Goal: Task Accomplishment & Management: Complete application form

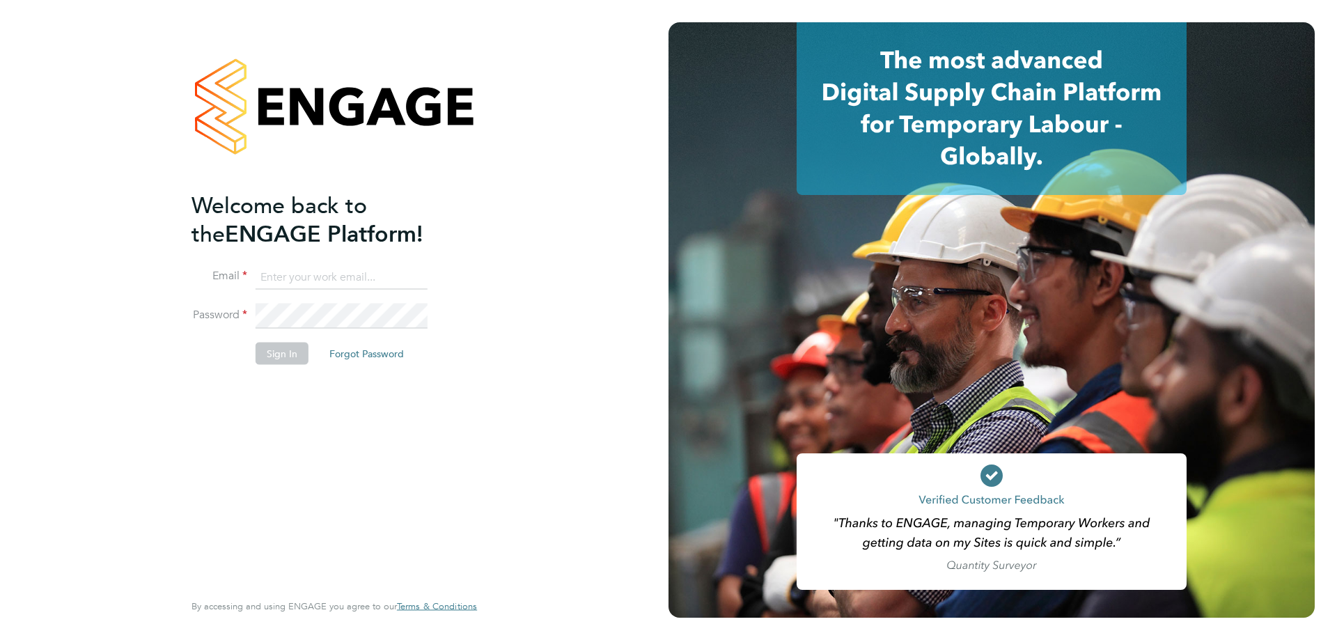
type input "d.fry@oandb.co.uk"
click at [272, 347] on button "Sign In" at bounding box center [282, 353] width 53 height 22
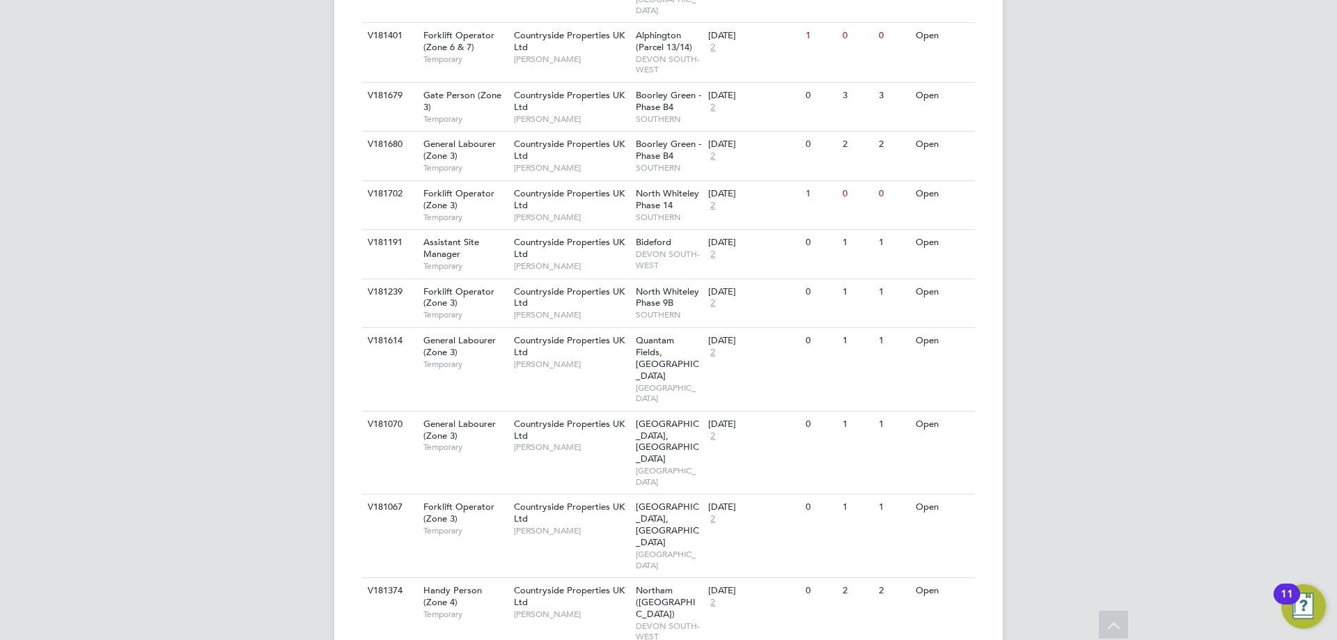
scroll to position [728, 0]
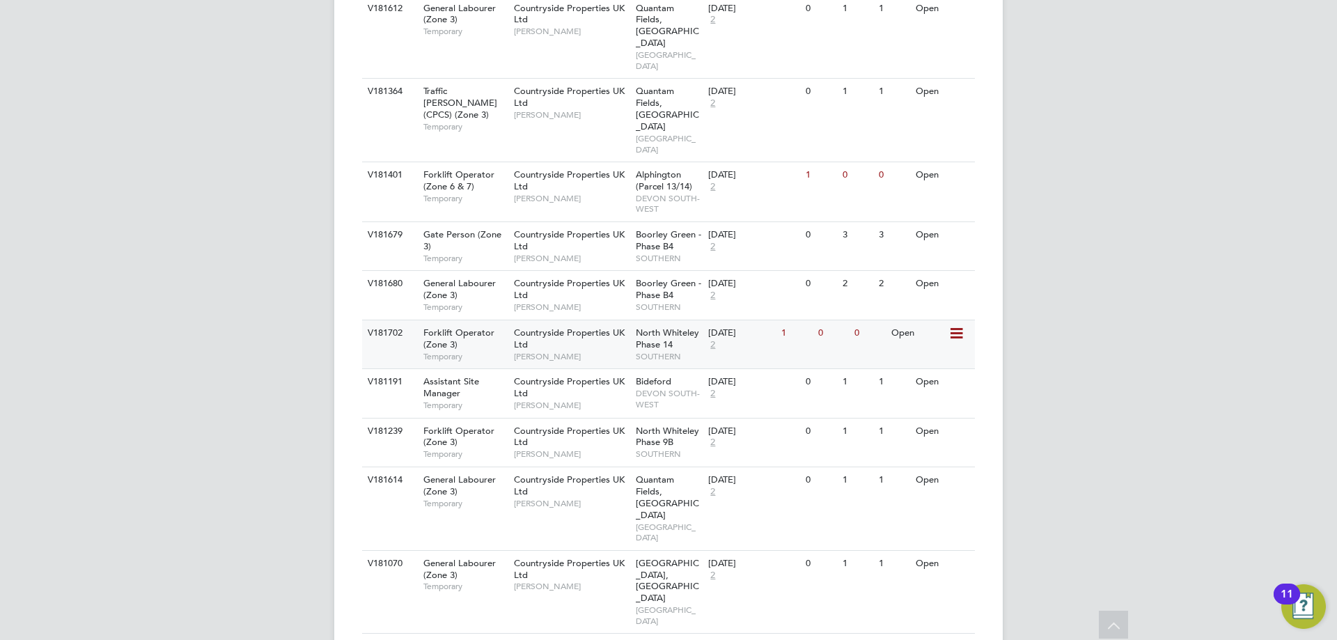
click at [671, 327] on span "North Whiteley Phase 14" at bounding box center [667, 339] width 63 height 24
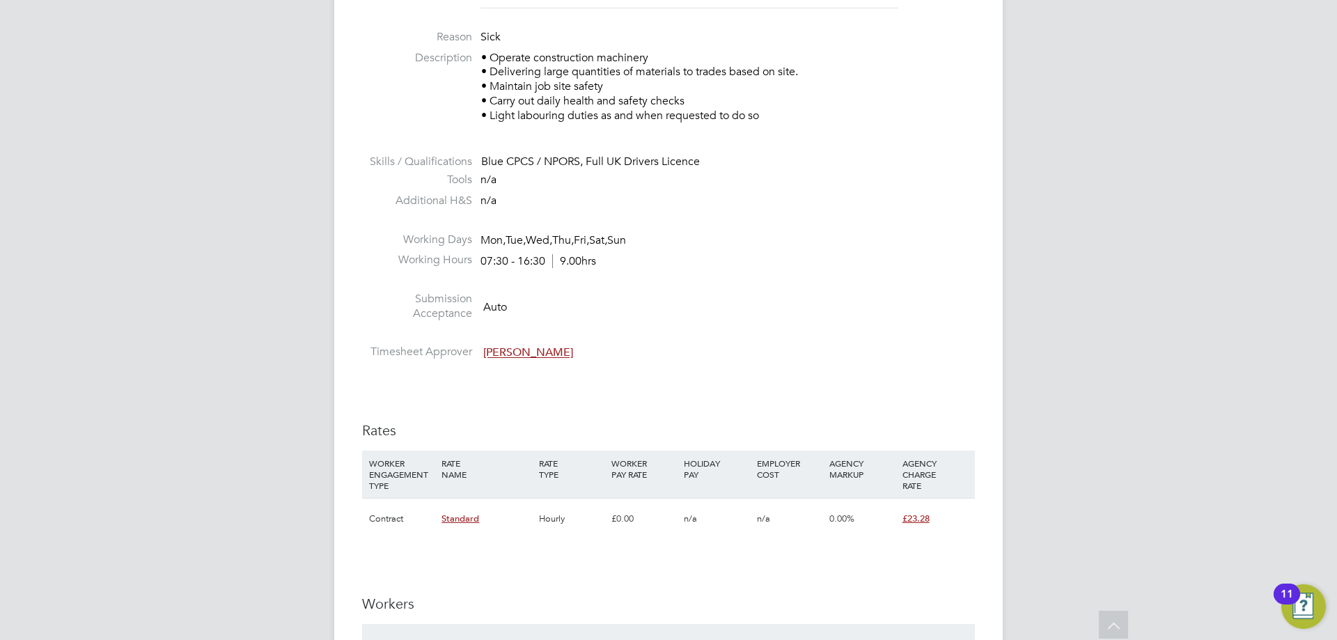
scroll to position [696, 0]
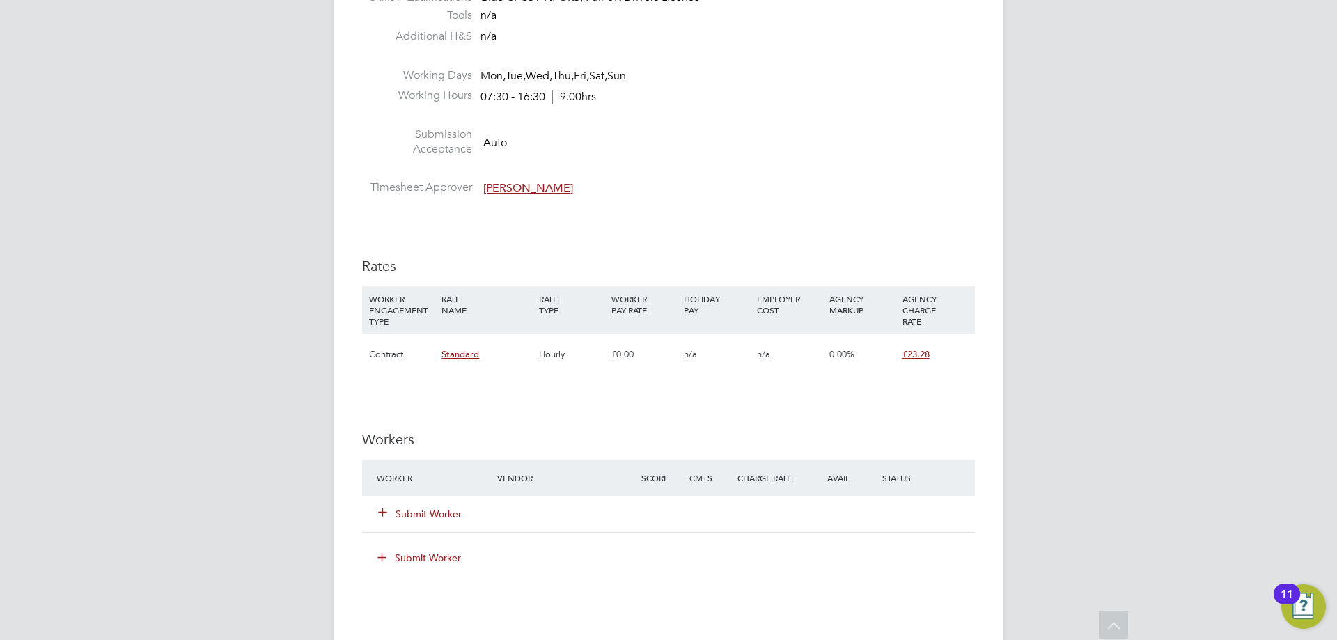
click at [403, 510] on button "Submit Worker" at bounding box center [421, 514] width 84 height 14
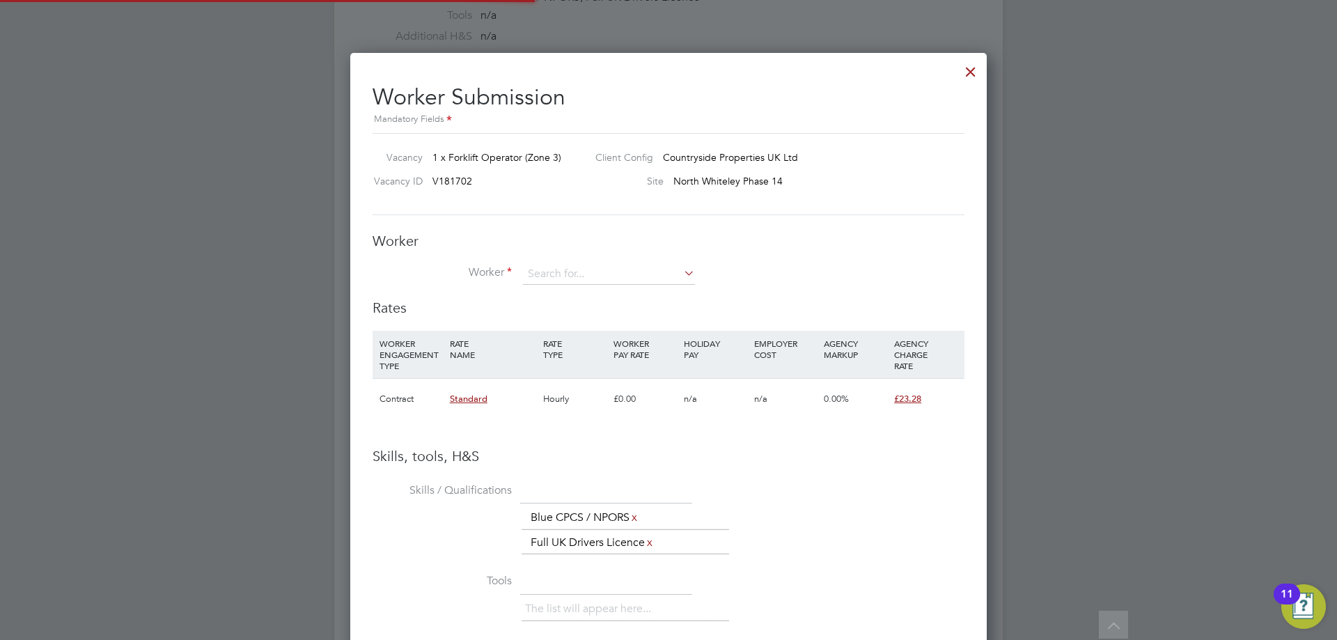
scroll to position [902, 637]
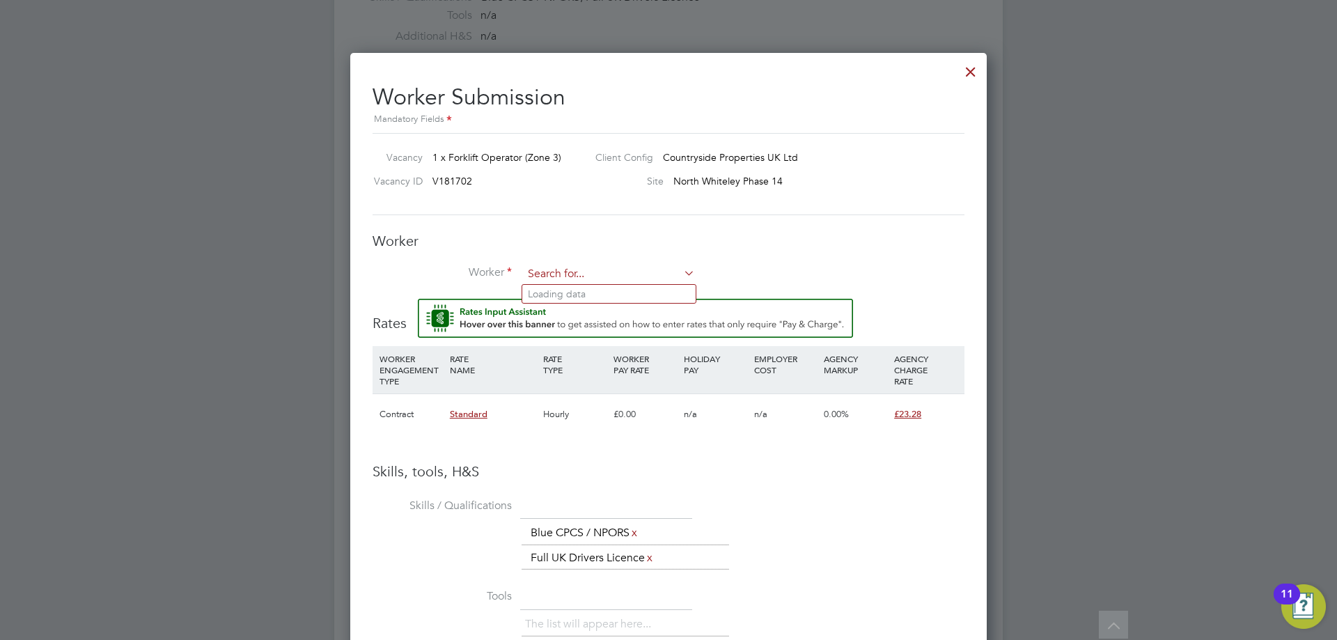
click at [549, 273] on input at bounding box center [609, 274] width 172 height 21
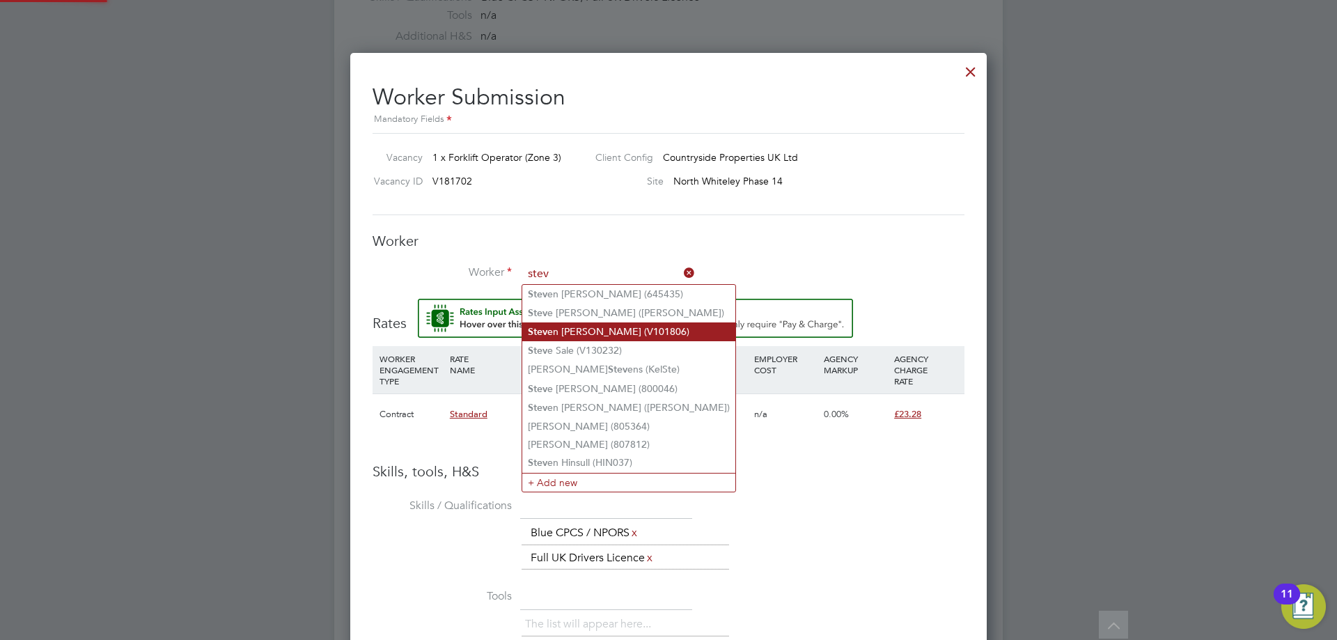
type input "stev"
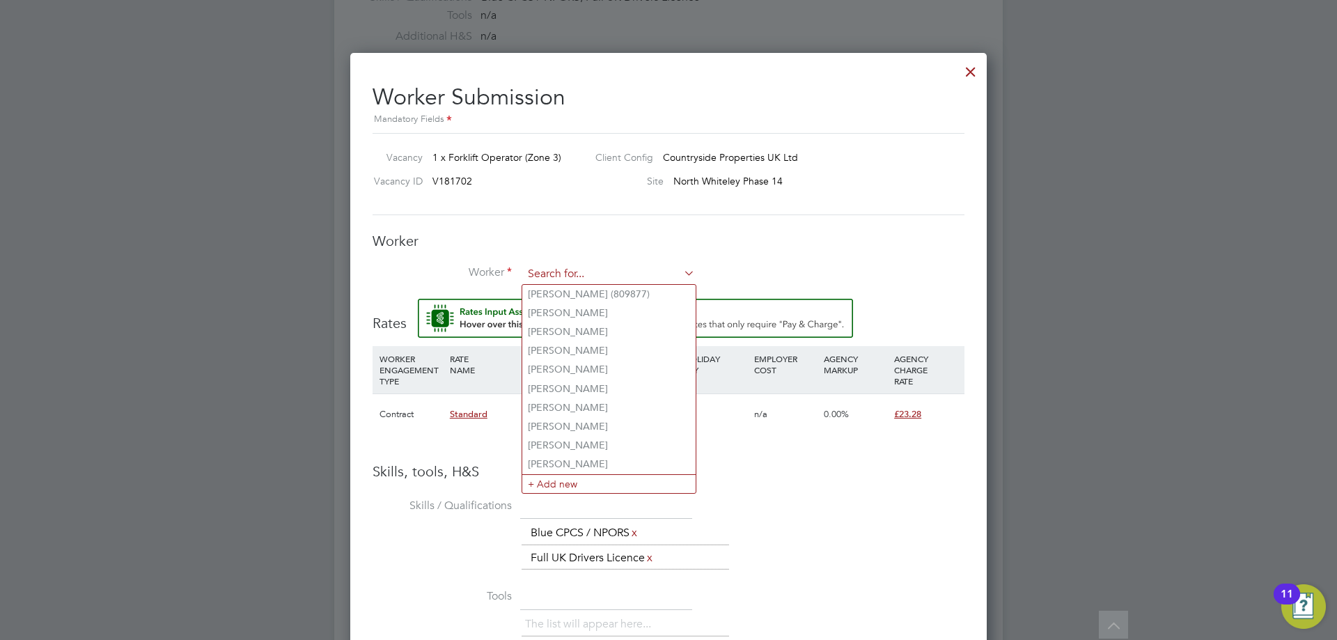
click at [554, 274] on input at bounding box center [609, 274] width 172 height 21
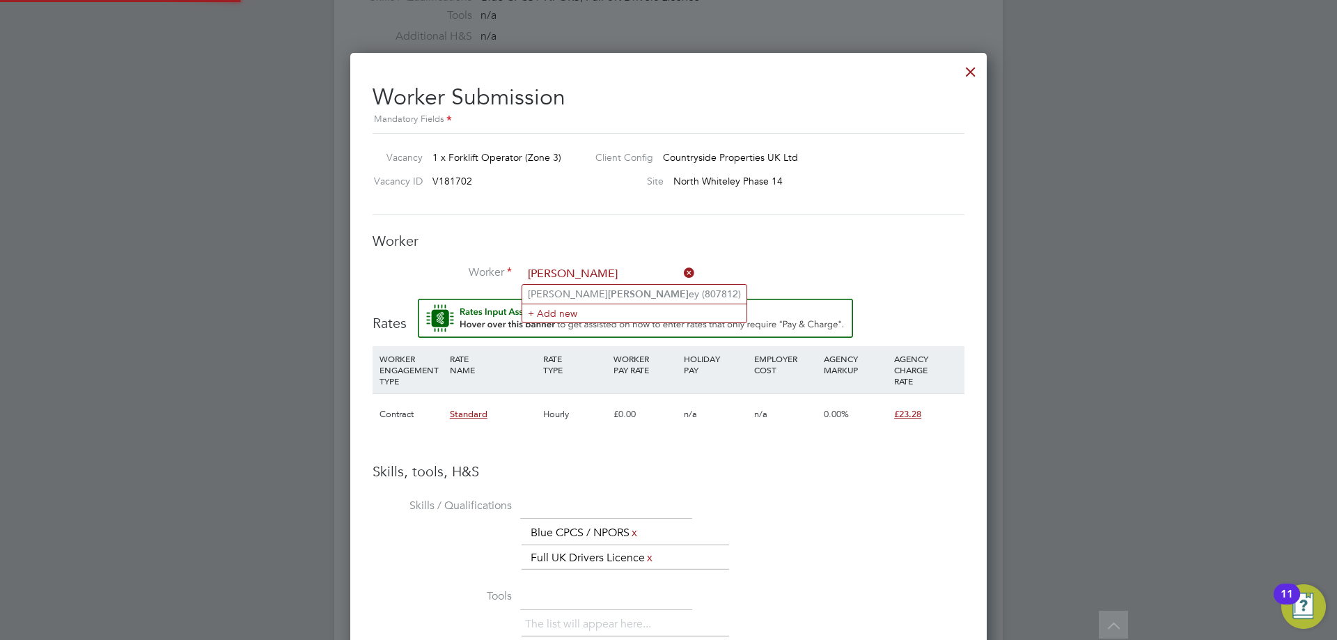
type input "darl"
click at [581, 294] on li "Worker" at bounding box center [669, 281] width 592 height 35
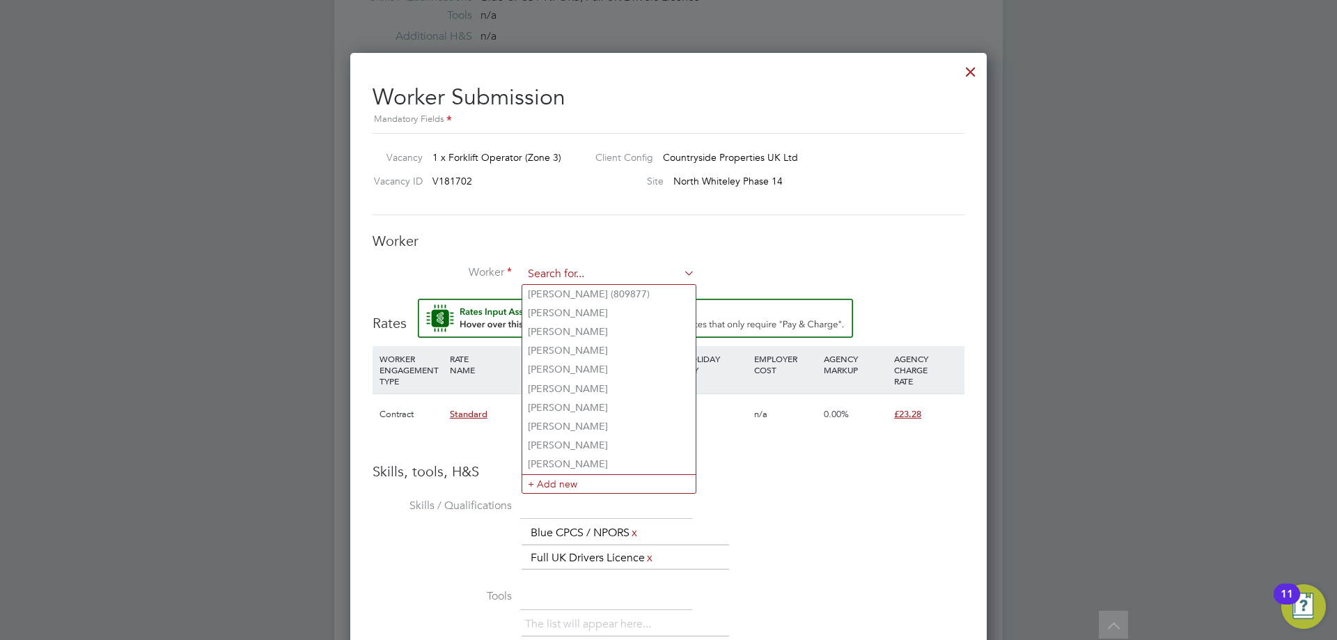
click at [581, 269] on input at bounding box center [609, 274] width 172 height 21
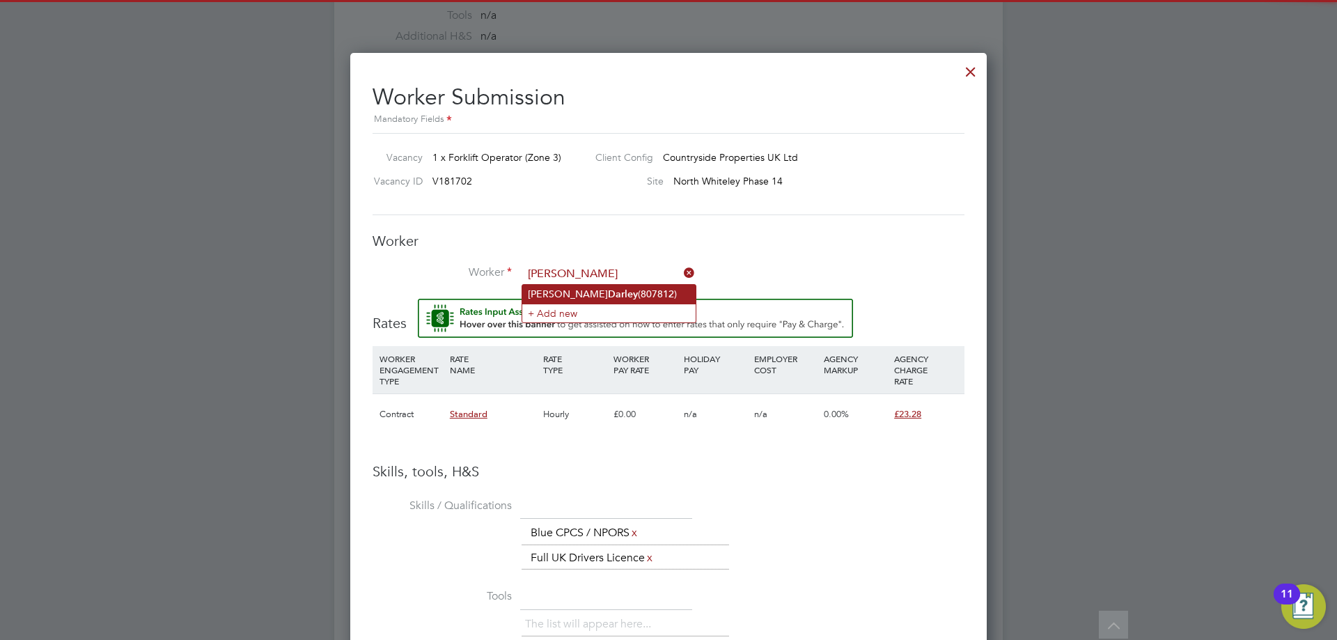
click at [608, 291] on b "Darley" at bounding box center [623, 294] width 30 height 12
type input "Stephen Darley (807812)"
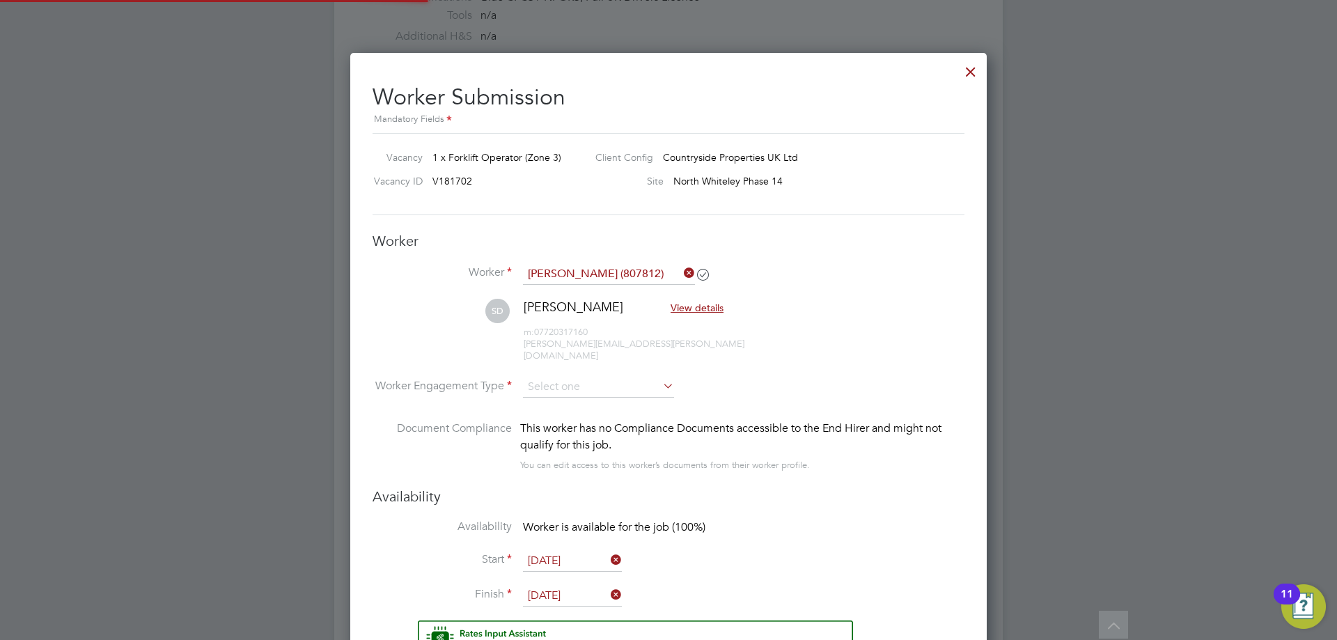
scroll to position [7, 7]
click at [558, 377] on input at bounding box center [598, 387] width 151 height 21
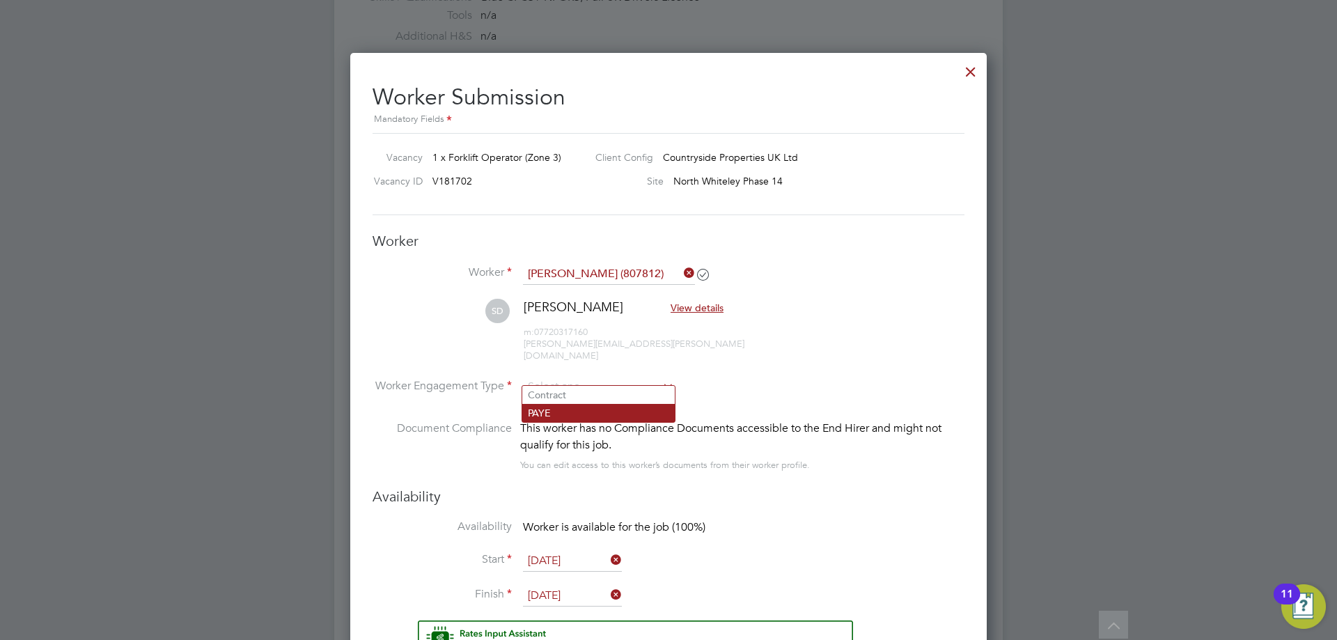
click at [558, 416] on li "PAYE" at bounding box center [598, 413] width 152 height 18
type input "PAYE"
click at [581, 377] on input at bounding box center [598, 387] width 151 height 21
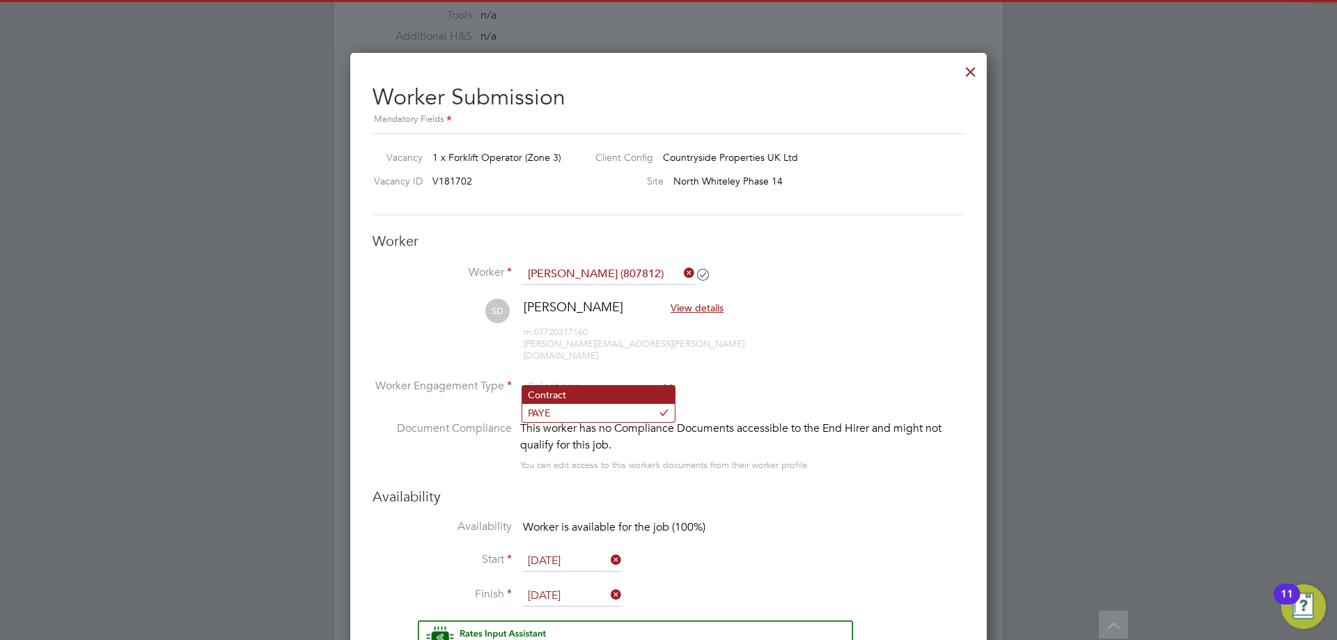
click at [554, 395] on li "Contract" at bounding box center [598, 395] width 152 height 18
type input "Contract"
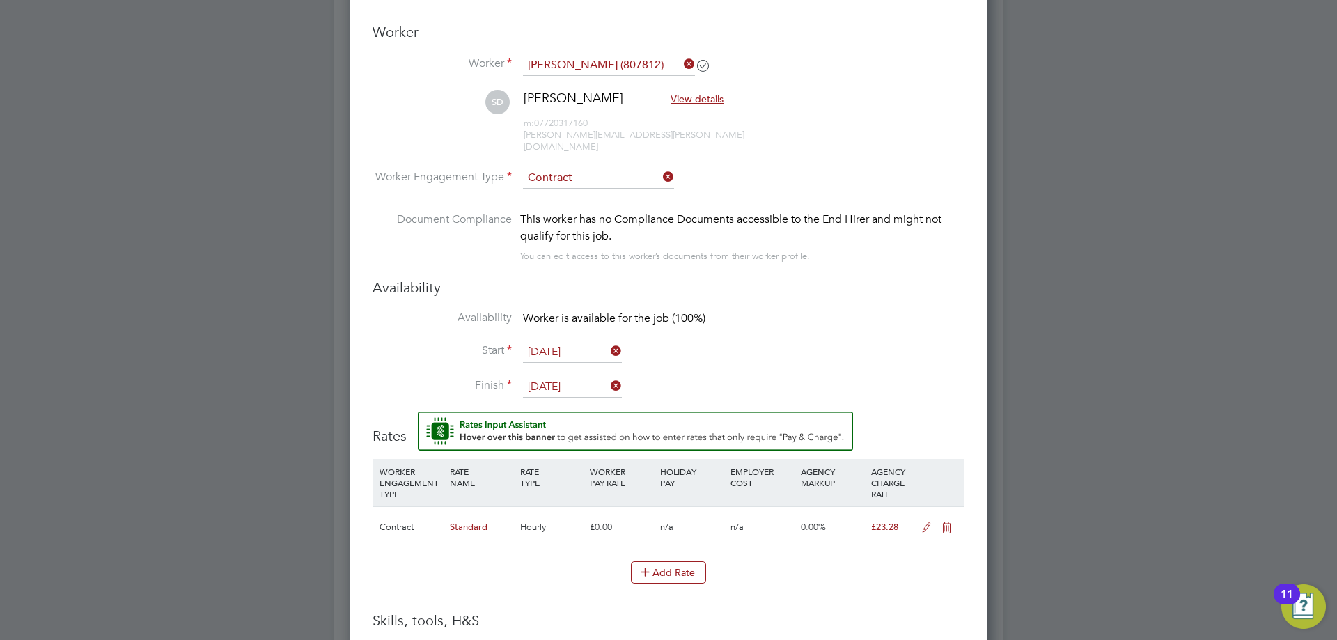
click at [552, 377] on input "[DATE]" at bounding box center [572, 387] width 99 height 21
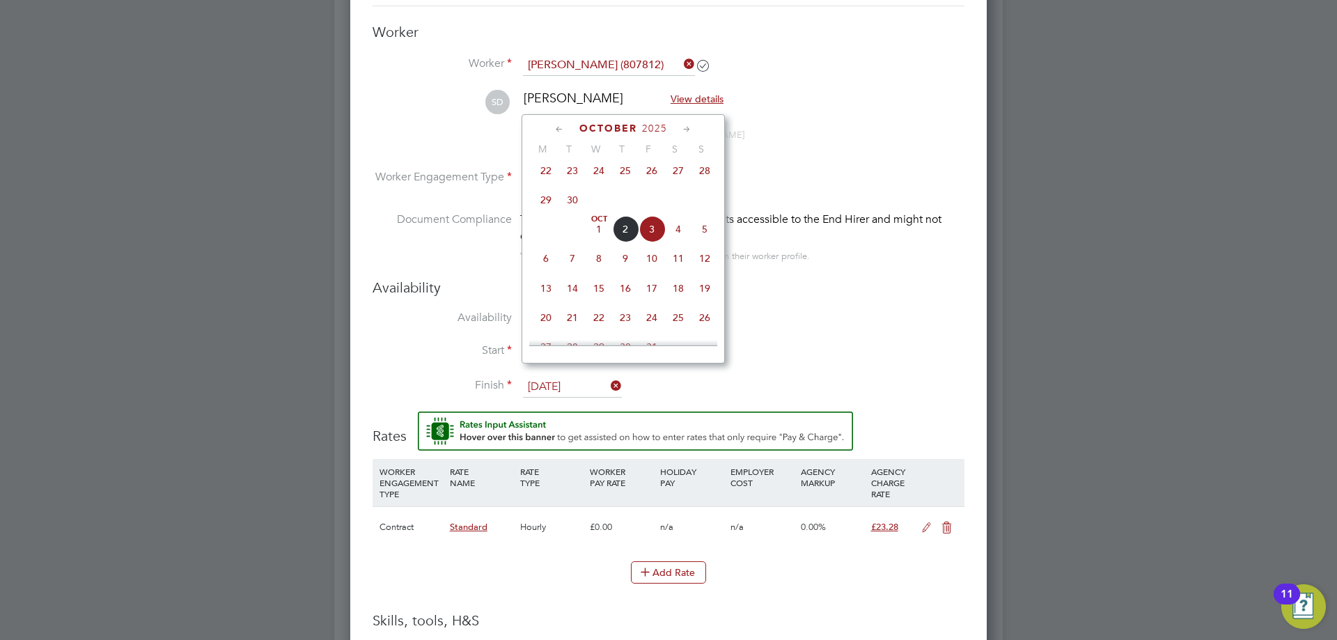
click at [571, 208] on span "30" at bounding box center [572, 200] width 26 height 26
type input "30 Sep 2025"
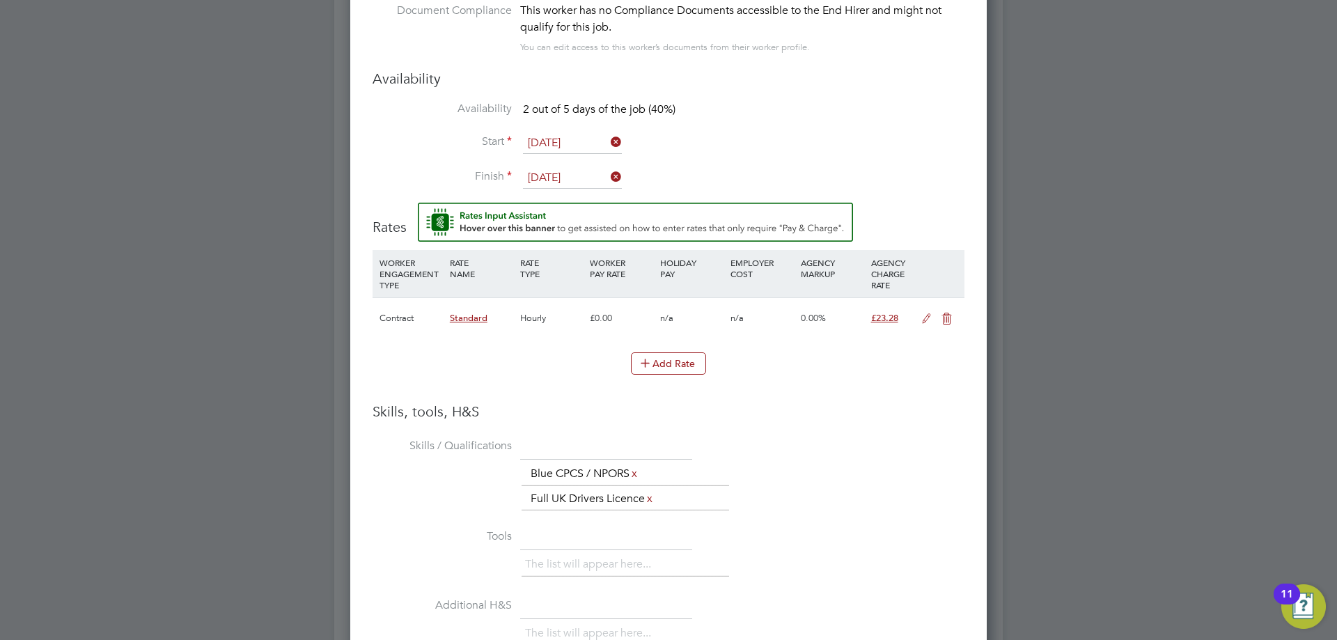
drag, startPoint x: 900, startPoint y: 502, endPoint x: 882, endPoint y: 384, distance: 119.8
click at [900, 501] on li "Skills / Qualifications The list will appear here... Blue CPCS / NPORS x Full U…" at bounding box center [669, 480] width 592 height 91
click at [926, 313] on icon at bounding box center [926, 318] width 17 height 11
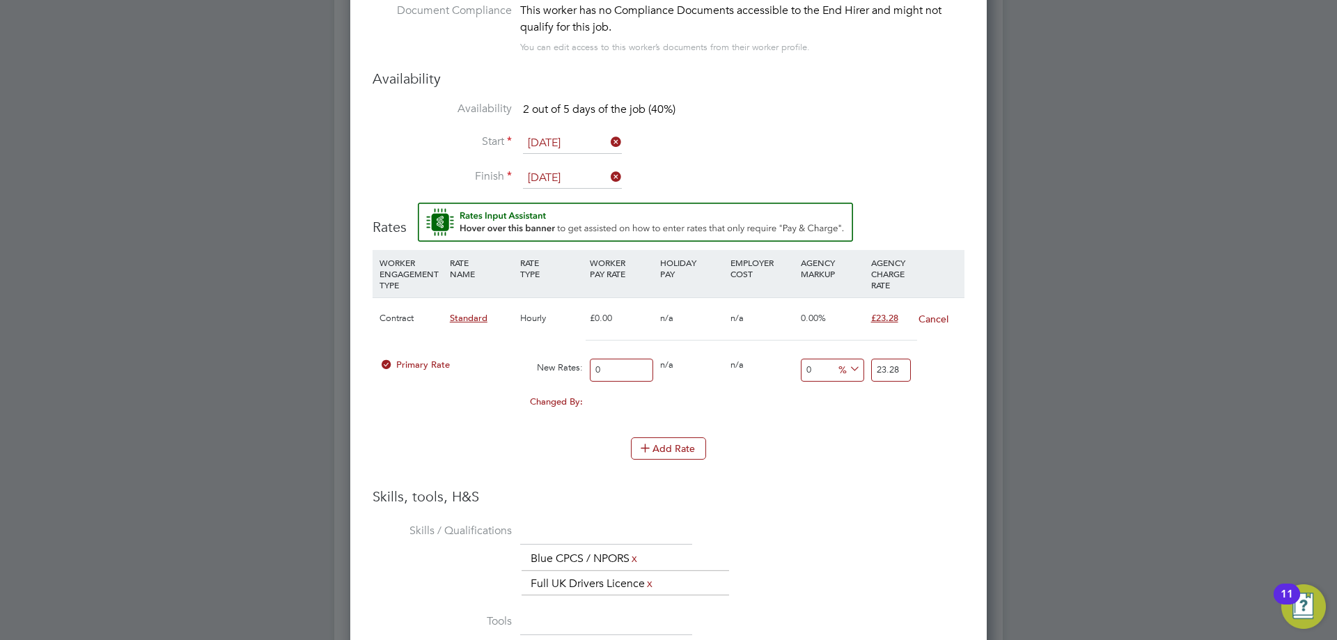
drag, startPoint x: 586, startPoint y: 359, endPoint x: 560, endPoint y: 358, distance: 26.5
click at [560, 358] on div "Primary Rate New Rates: 0 0 n/a 0 n/a 0 0 % 23.28" at bounding box center [669, 370] width 592 height 37
type input "2"
type input "20"
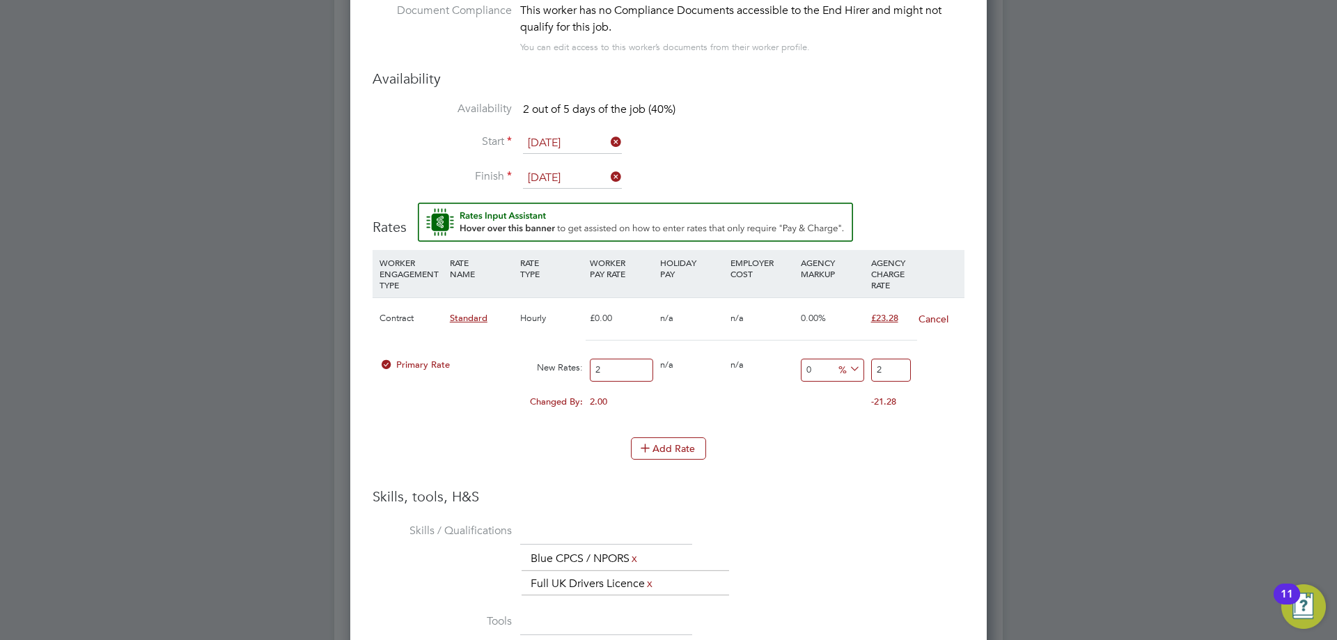
type input "20"
drag, startPoint x: 856, startPoint y: 359, endPoint x: 834, endPoint y: 350, distance: 24.1
click at [817, 364] on div "Primary Rate New Rates: 20 0 n/a 0 n/a 0 0 % 20" at bounding box center [669, 370] width 592 height 37
type input "-90"
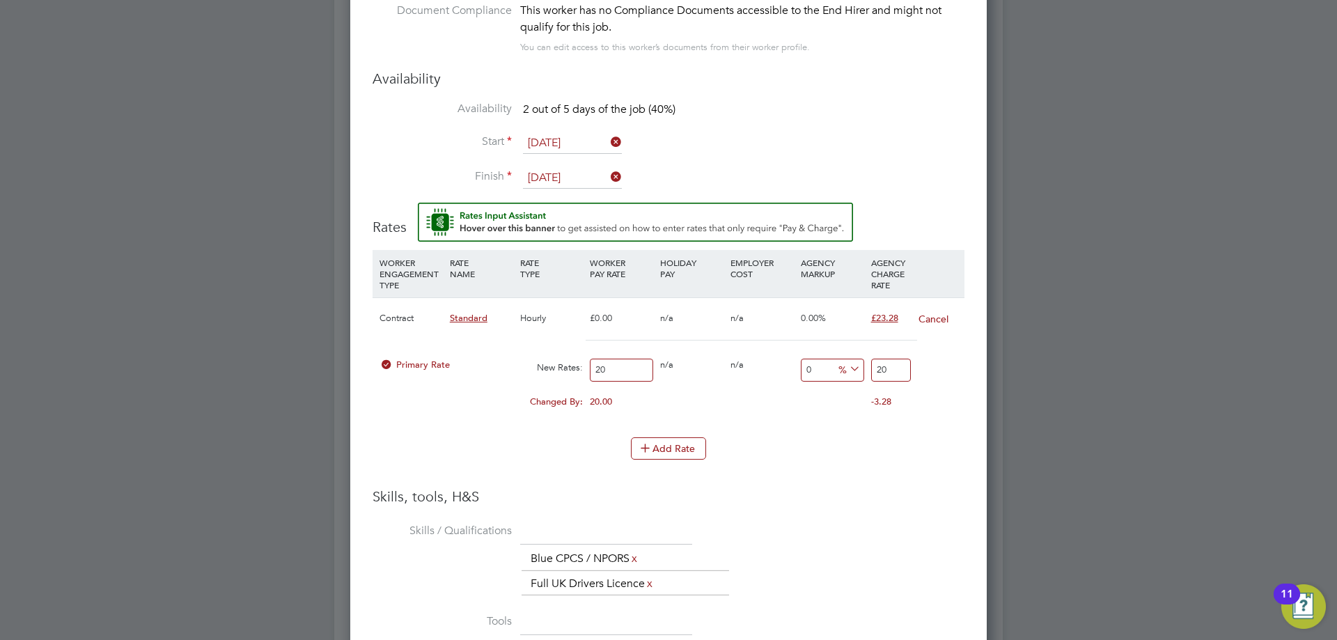
type input "2"
type input "15"
type input "23"
type input "16"
type input "23.2"
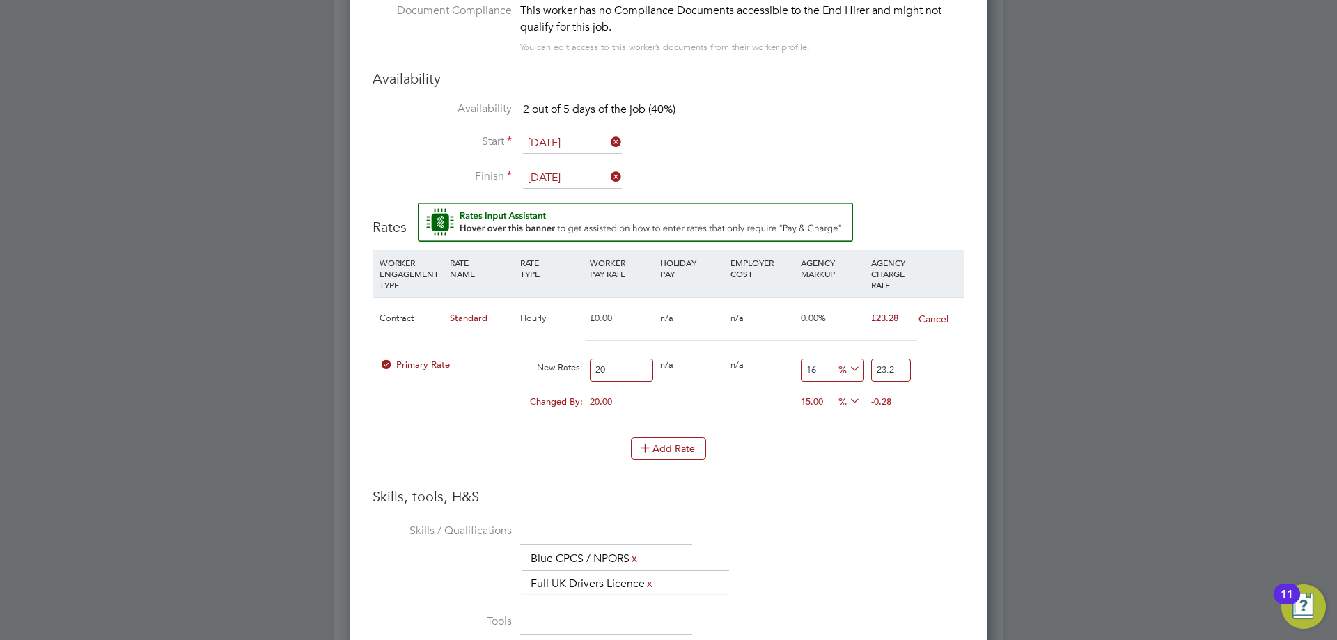
type input "16.4"
type input "23.28"
click at [841, 469] on li "WORKER ENGAGEMENT TYPE RATE NAME RATE TYPE WORKER PAY RATE HOLIDAY PAY EMPLOYER…" at bounding box center [669, 368] width 592 height 237
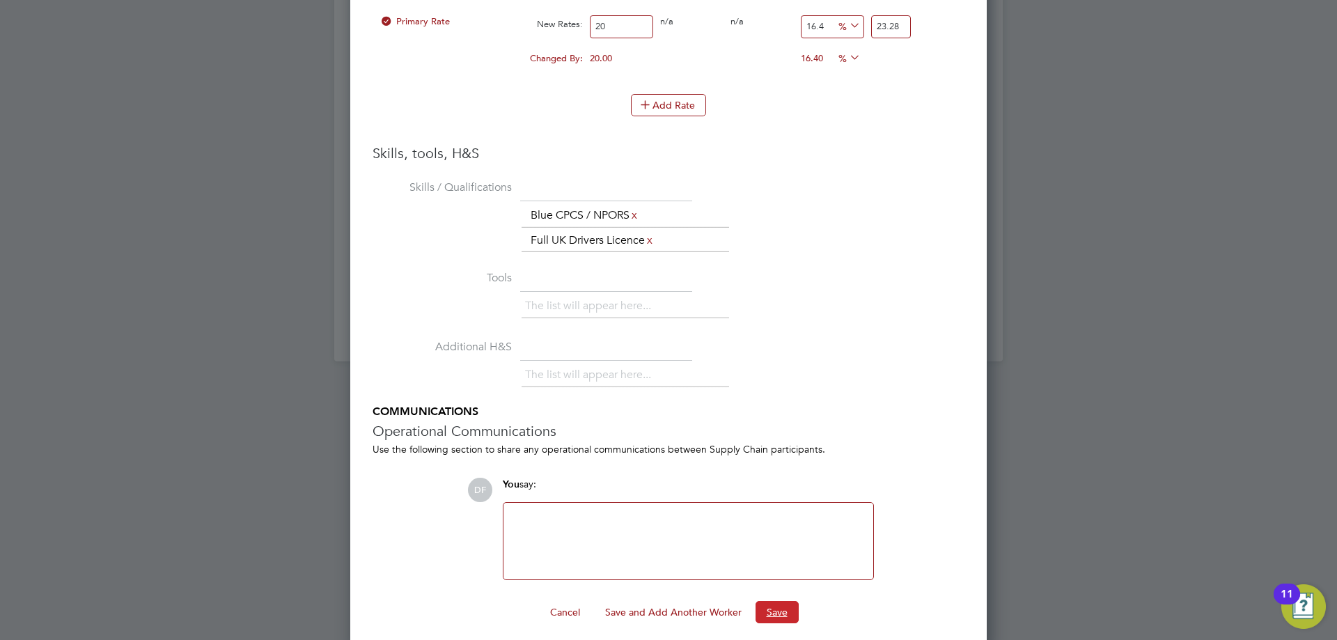
click at [778, 601] on button "Save" at bounding box center [777, 612] width 43 height 22
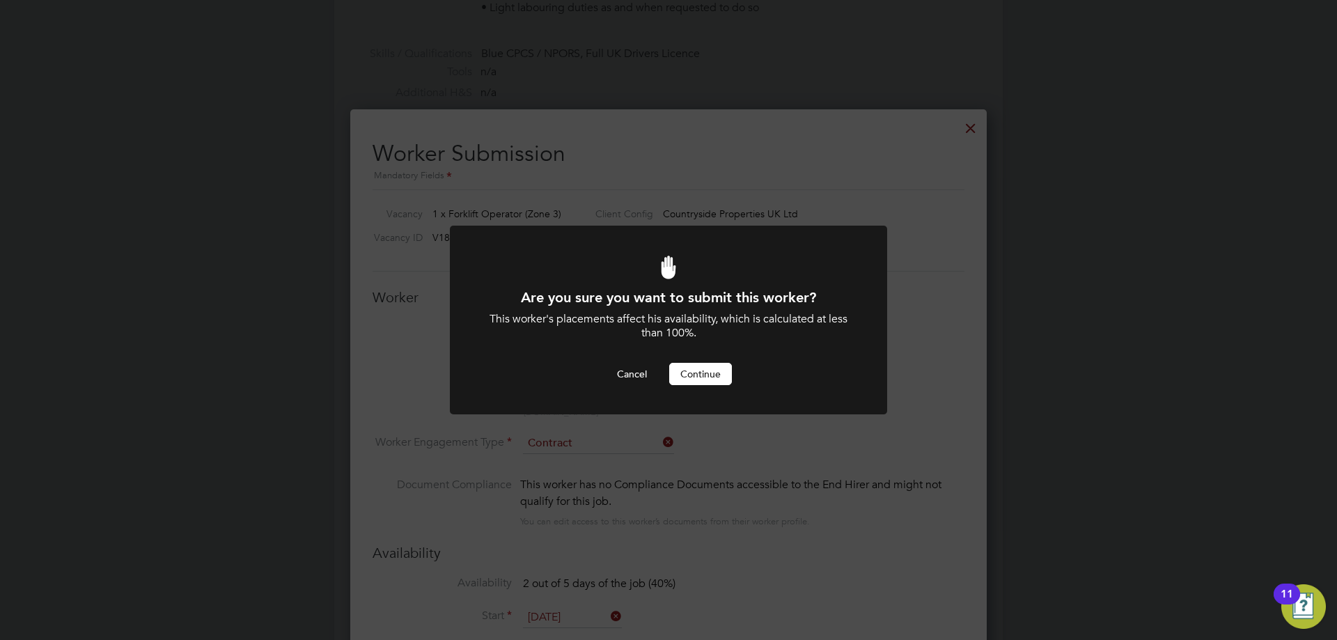
click at [694, 375] on button "Continue" at bounding box center [700, 374] width 63 height 22
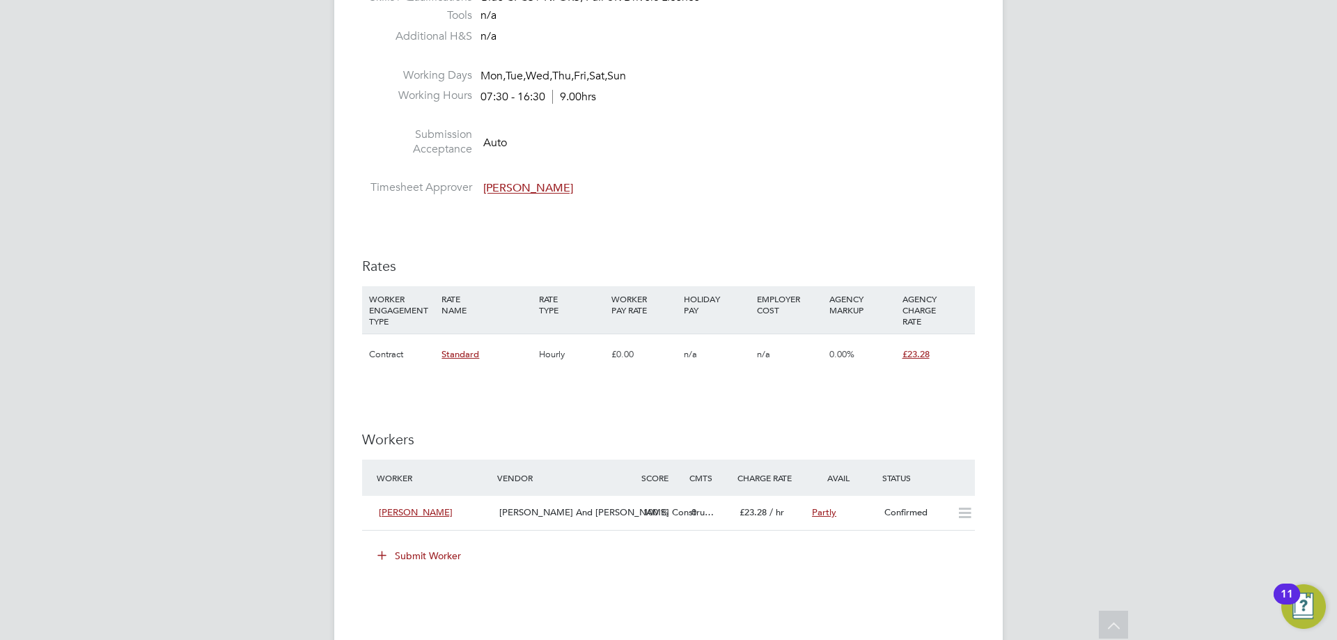
click at [413, 551] on button "Submit Worker" at bounding box center [420, 556] width 104 height 22
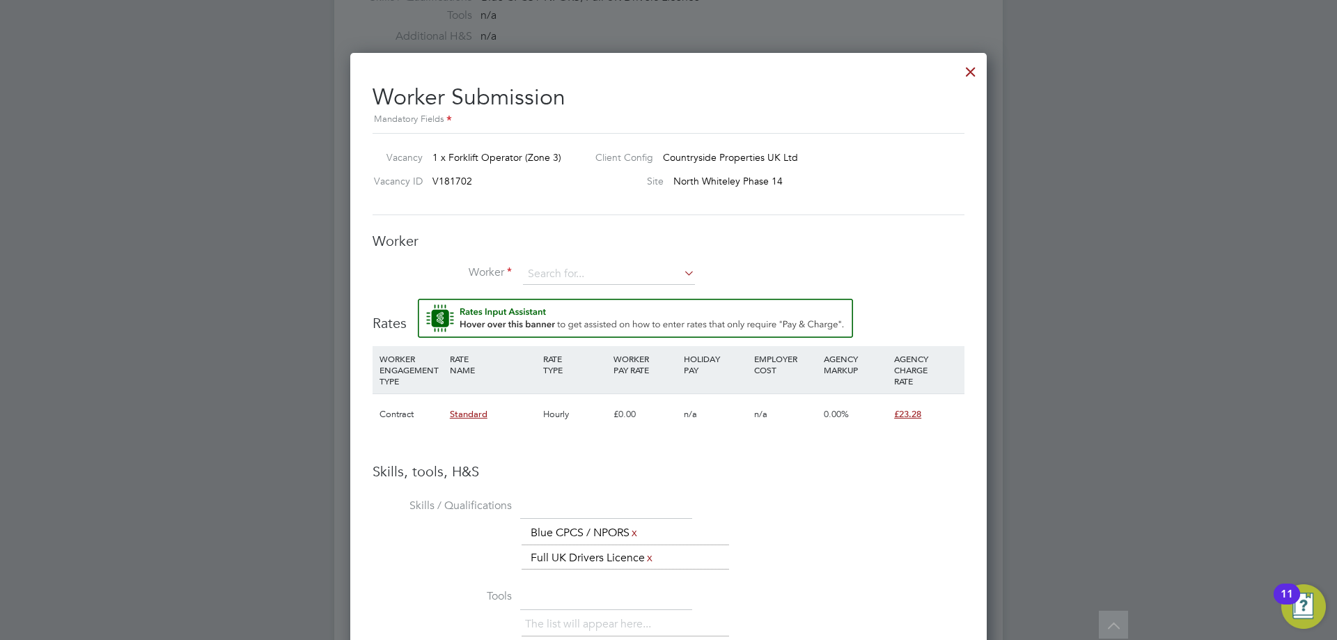
click at [549, 262] on div "Worker Worker Worker Engagement Type" at bounding box center [669, 265] width 592 height 67
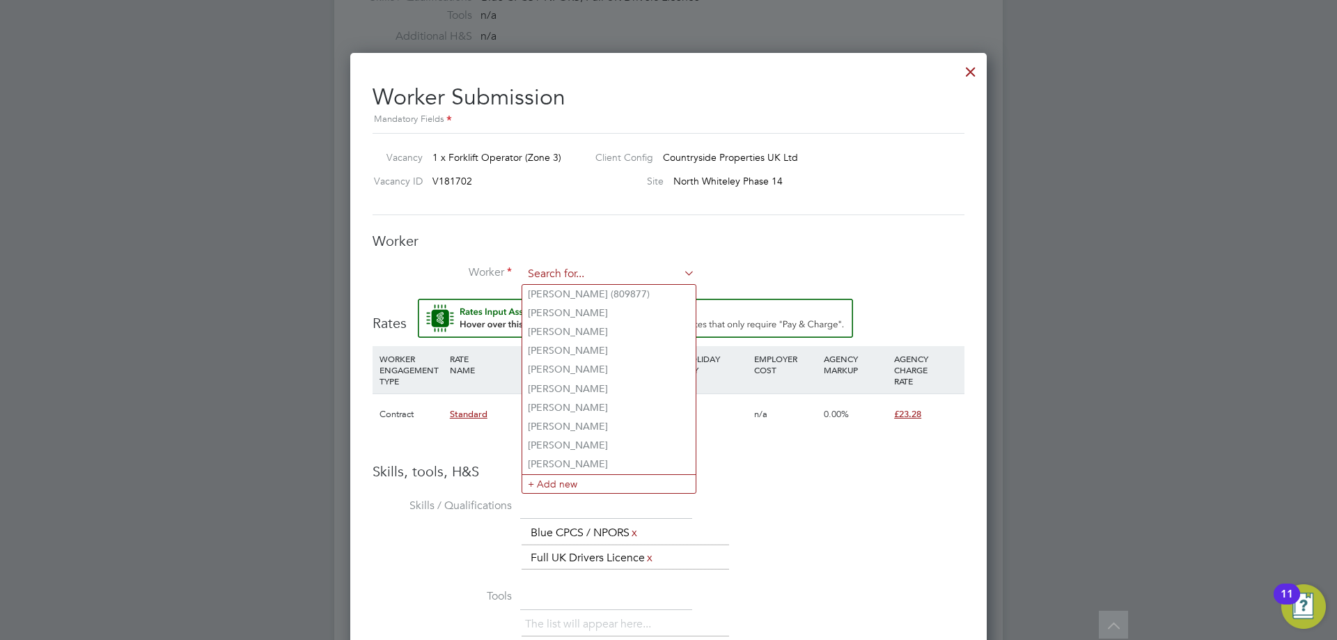
click at [551, 270] on input at bounding box center [609, 274] width 172 height 21
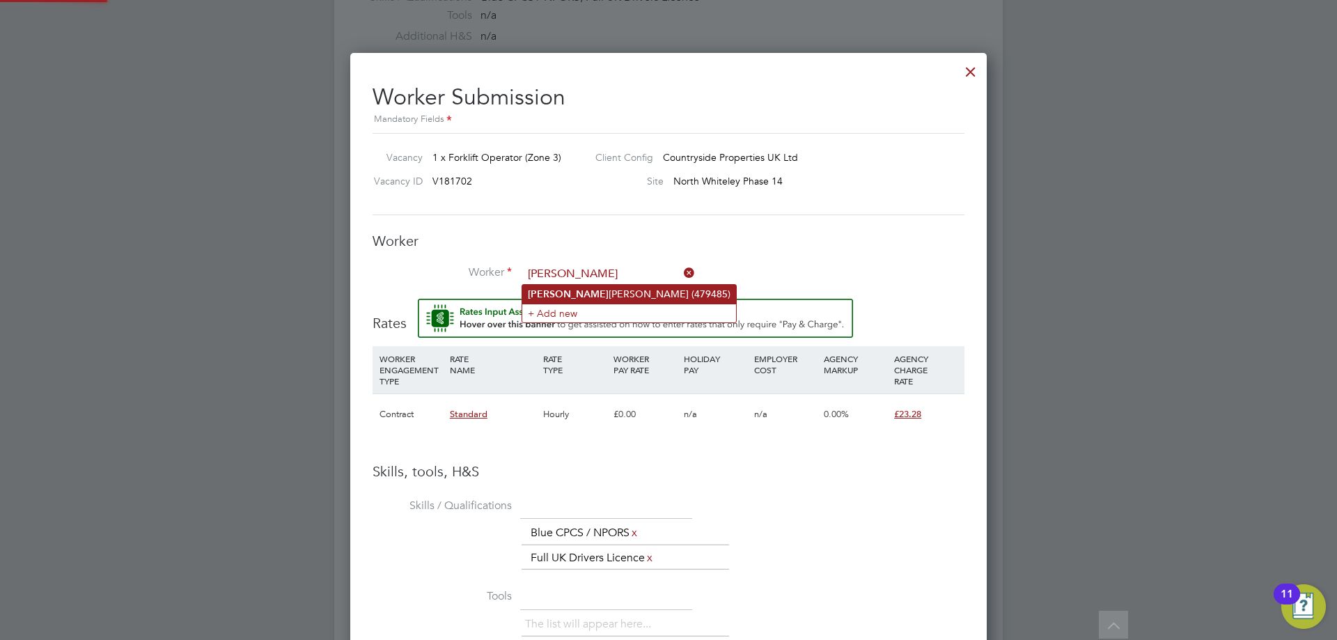
click at [598, 294] on li "Jacob Gabriel (479485)" at bounding box center [629, 294] width 214 height 19
type input "Jacob Gabriel (479485)"
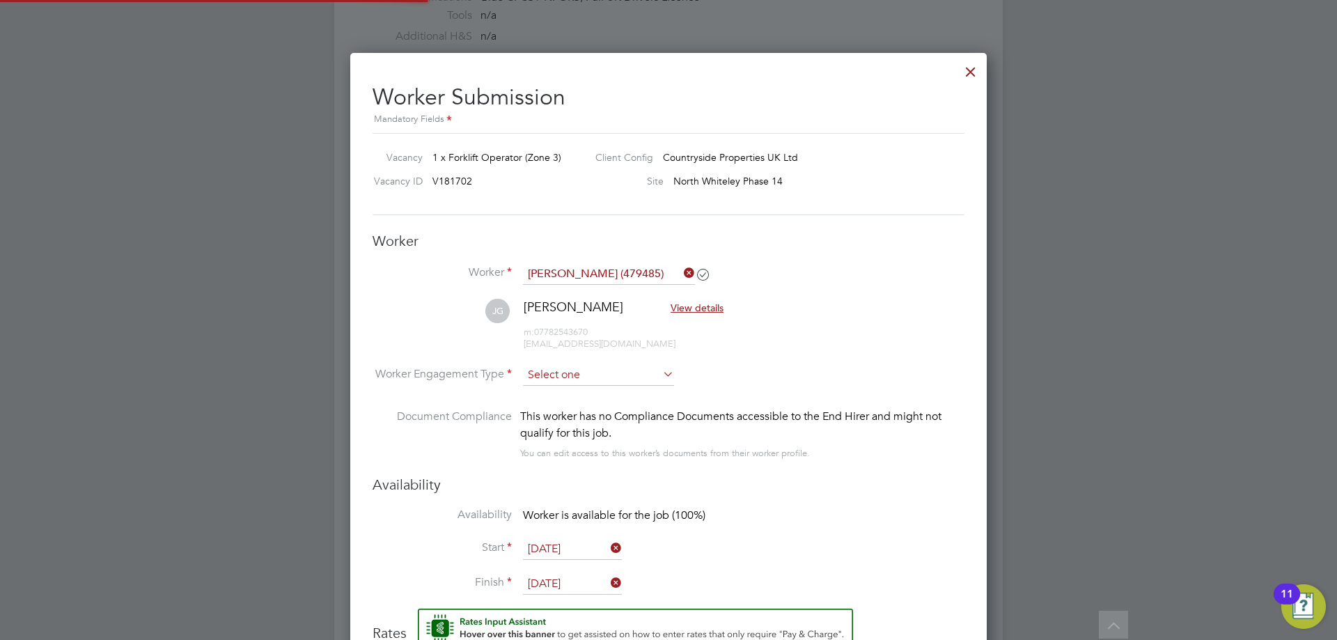
click at [556, 371] on input at bounding box center [598, 375] width 151 height 21
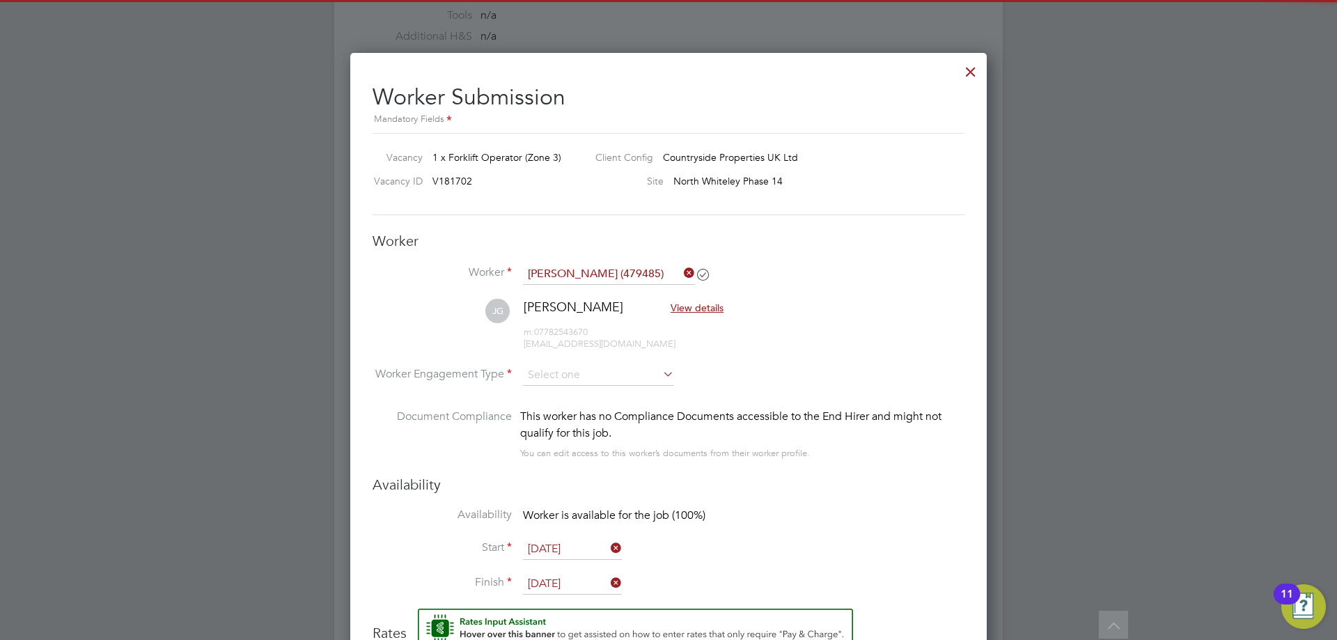
click at [558, 391] on li "Contract" at bounding box center [598, 395] width 152 height 18
type input "Contract"
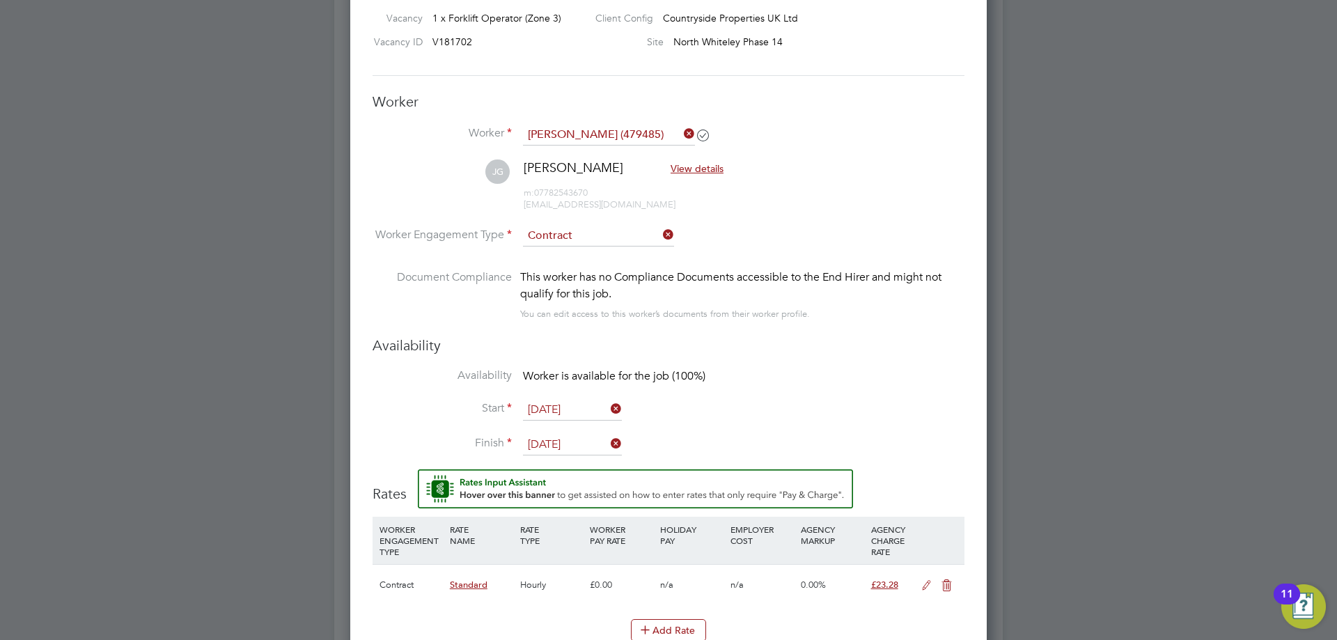
click at [565, 410] on input "29 Sep 2025" at bounding box center [572, 410] width 99 height 21
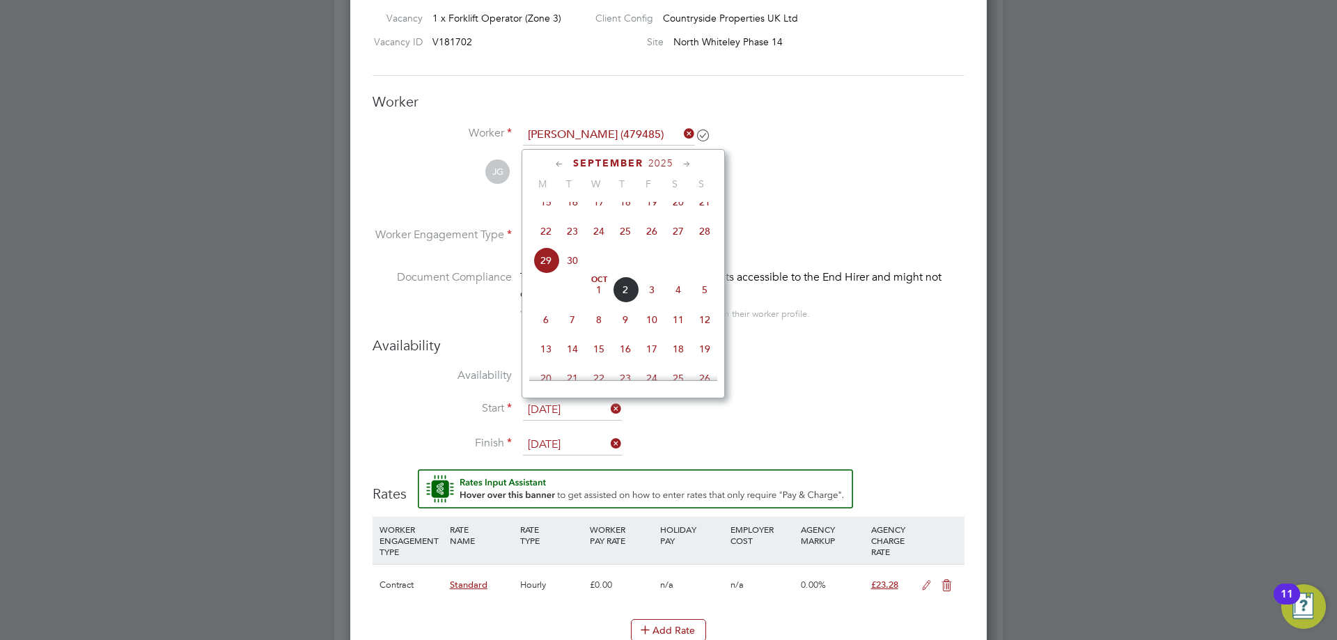
click at [601, 303] on span "Oct 1" at bounding box center [599, 289] width 26 height 26
type input "01 Oct 2025"
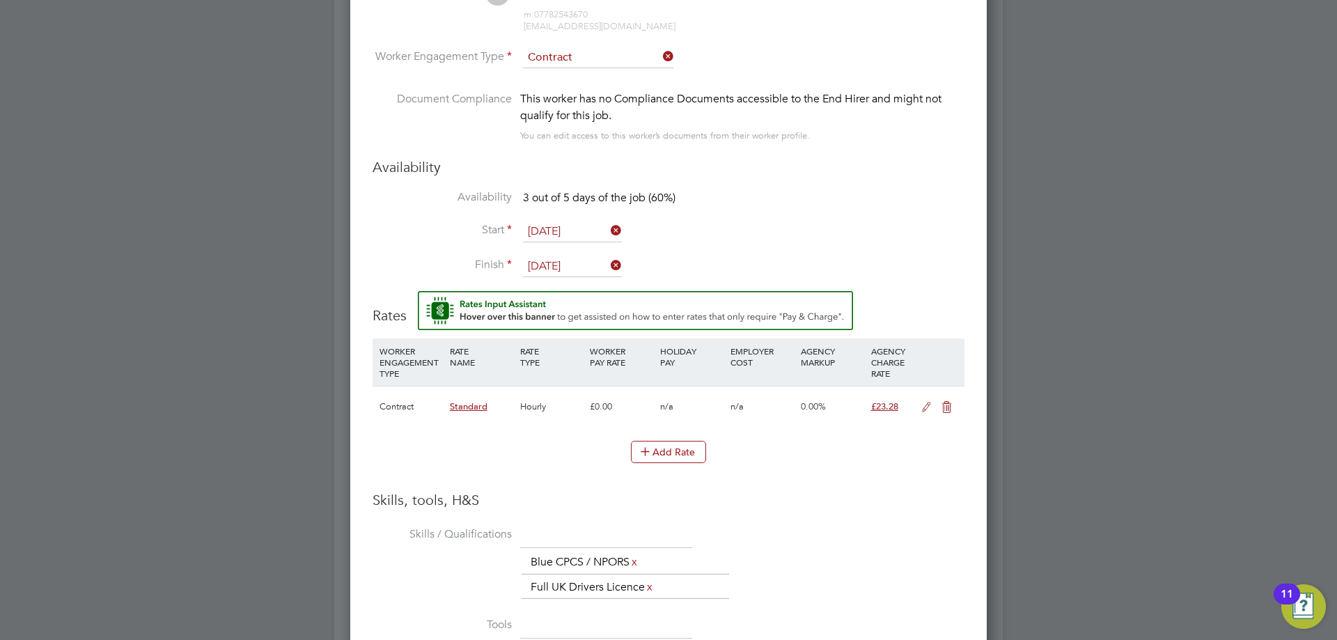
click at [926, 409] on icon at bounding box center [926, 407] width 17 height 11
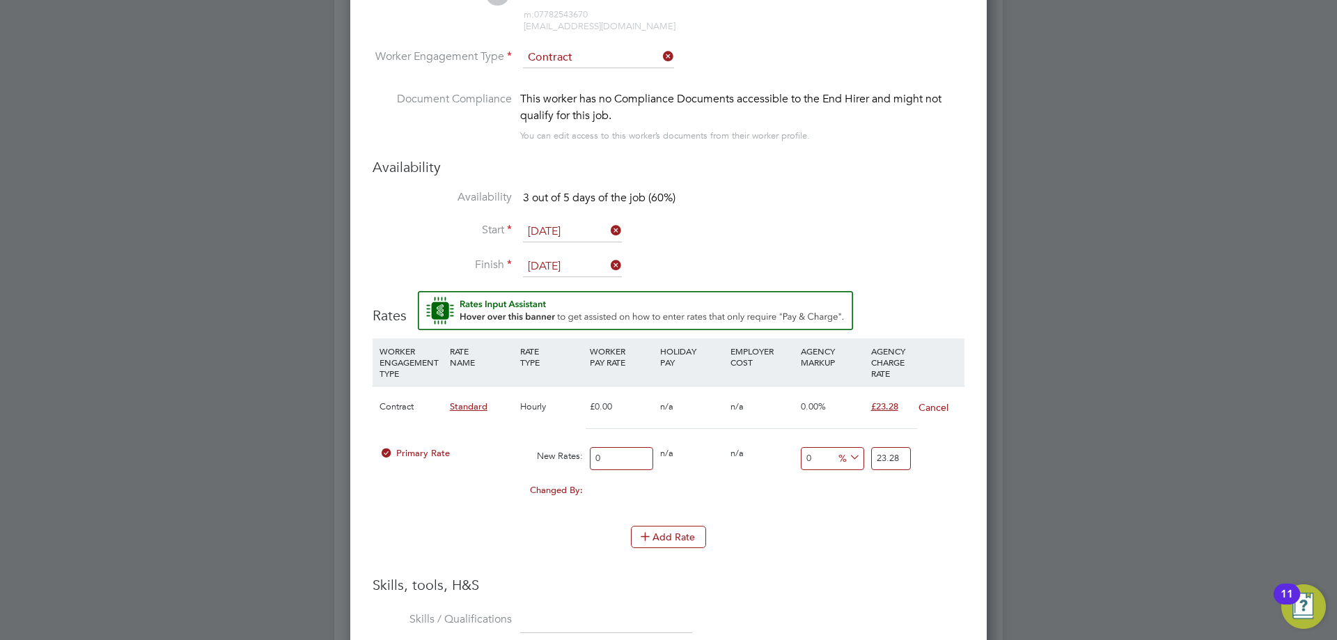
drag, startPoint x: 609, startPoint y: 459, endPoint x: 583, endPoint y: 461, distance: 25.8
click at [583, 461] on div "Primary Rate New Rates: 0 0 n/a 0 n/a 0 0 % 23.28" at bounding box center [669, 458] width 592 height 37
type input "2"
type input "20"
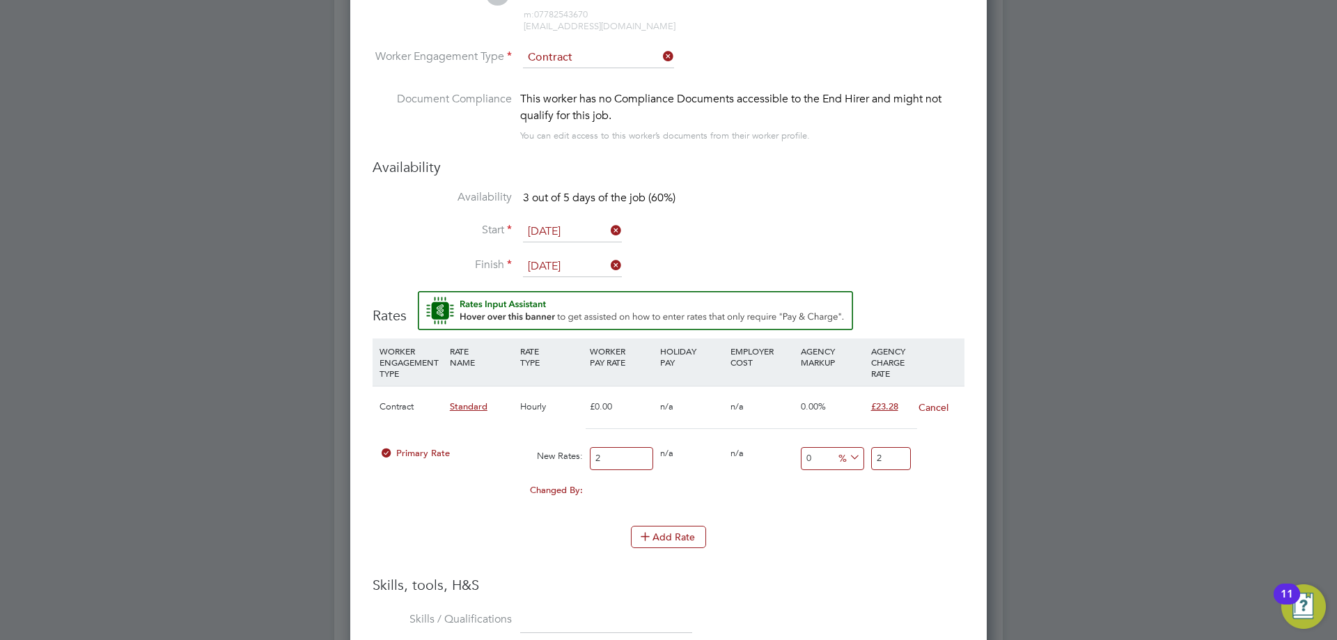
type input "20"
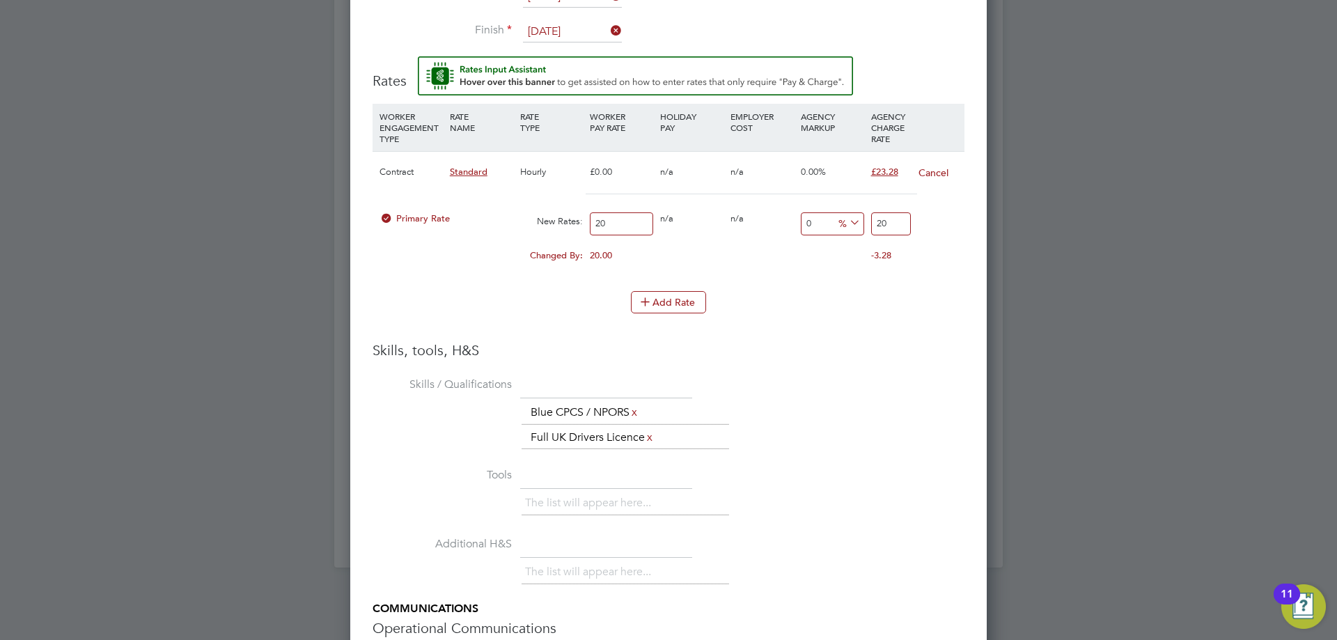
drag, startPoint x: 888, startPoint y: 230, endPoint x: 855, endPoint y: 228, distance: 32.8
click at [853, 228] on div "Primary Rate New Rates: 20 0 n/a 0 n/a 0 0 % 20" at bounding box center [669, 223] width 592 height 37
type input "-90"
type input "2"
type input "15"
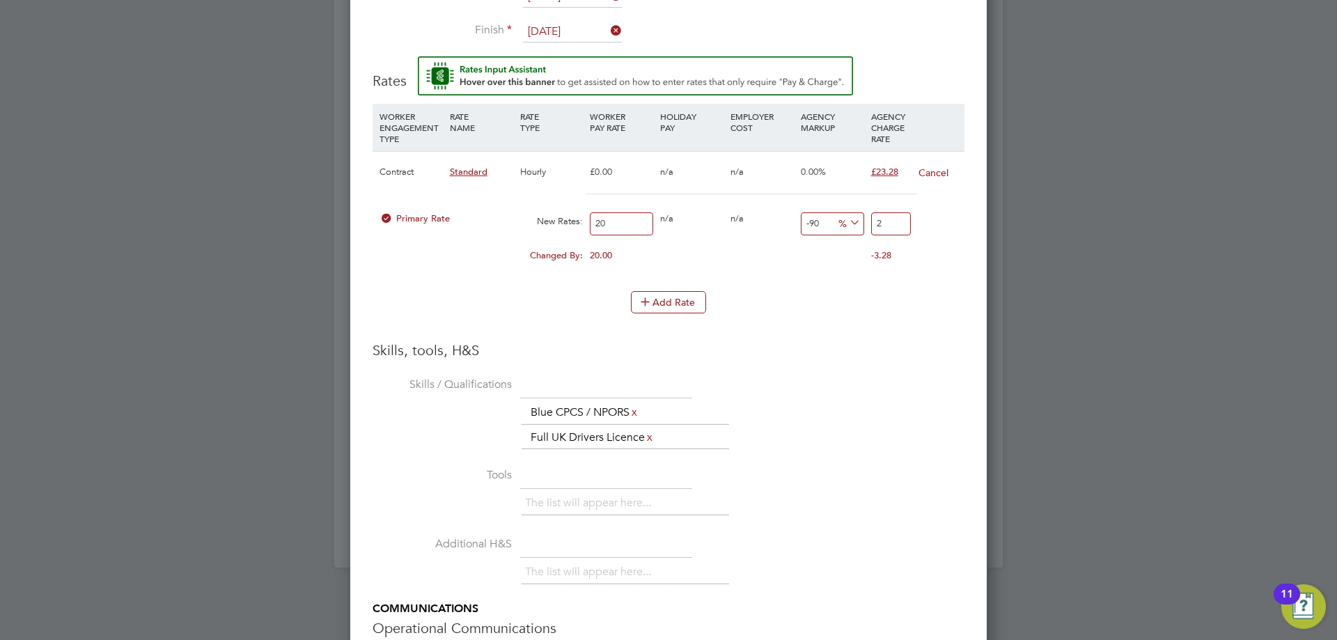
type input "23"
type input "16"
type input "23.2"
type input "16.4"
type input "23.28"
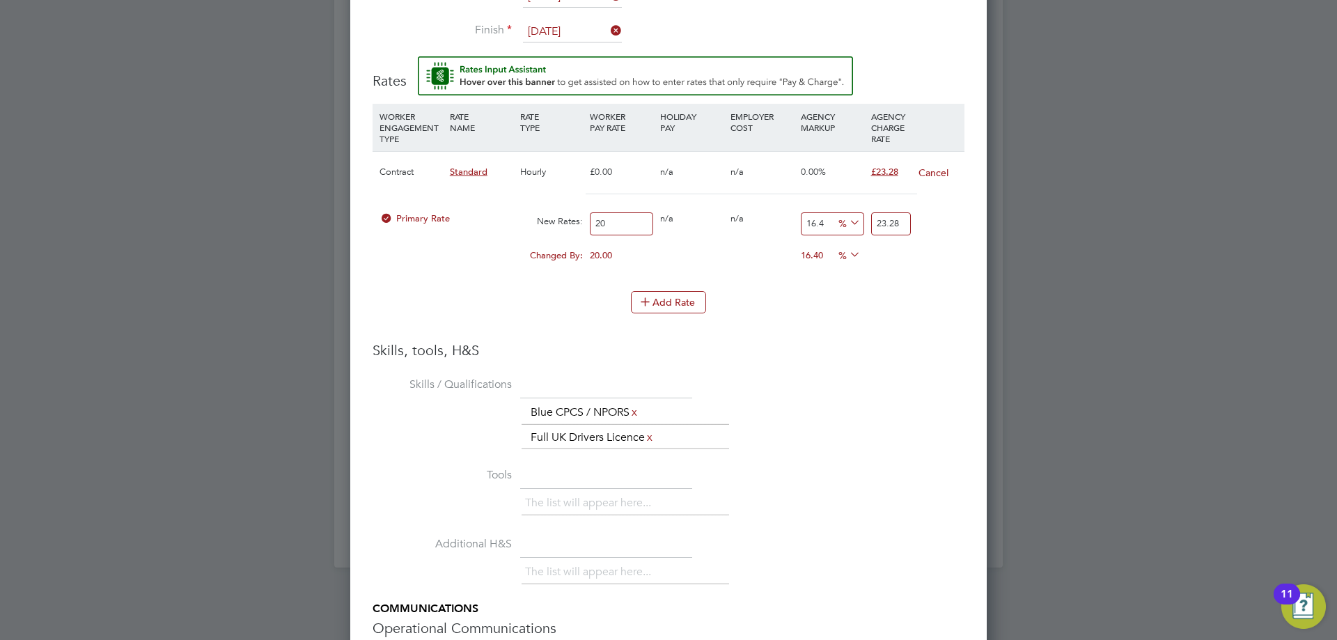
click at [622, 226] on input "20" at bounding box center [621, 223] width 63 height 23
type input "20.5"
type input "23.862"
type input "20.50"
drag, startPoint x: 872, startPoint y: 226, endPoint x: 930, endPoint y: 222, distance: 57.9
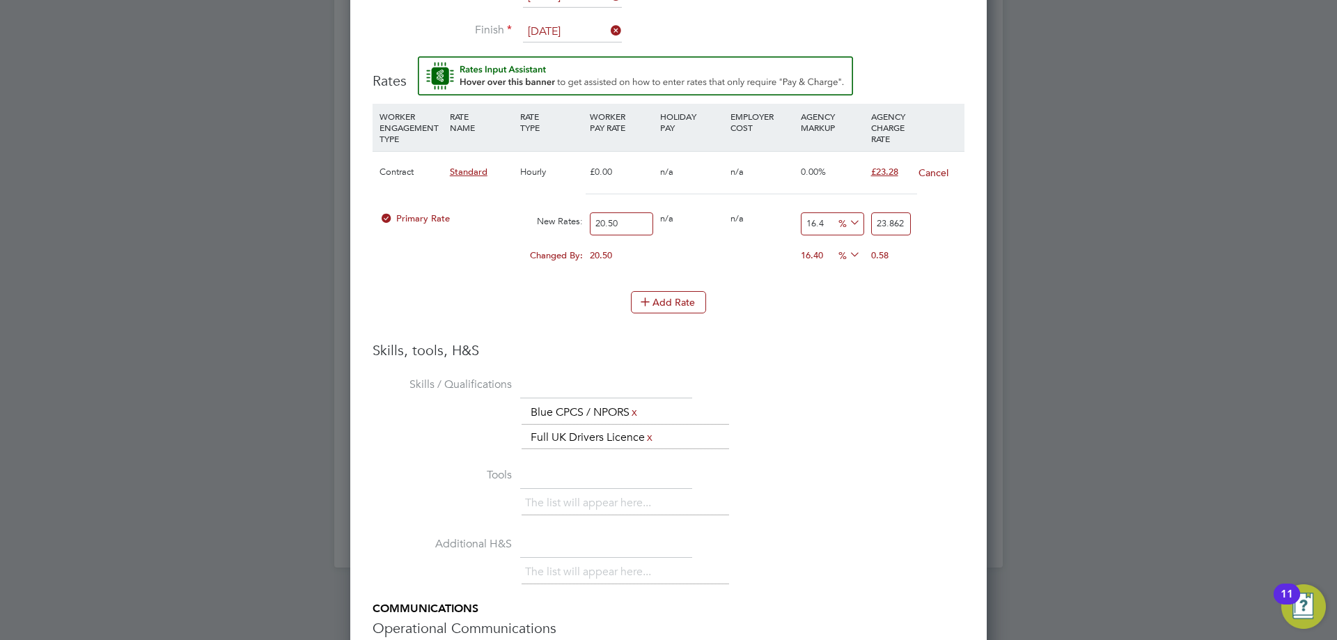
click at [930, 222] on div "Primary Rate New Rates: 20.50 0 n/a 0 n/a 16.4 3.362 % 23.862" at bounding box center [669, 223] width 592 height 37
type input "-90.2439024390244"
type input "2"
type input "12.195121951219512"
type input "23"
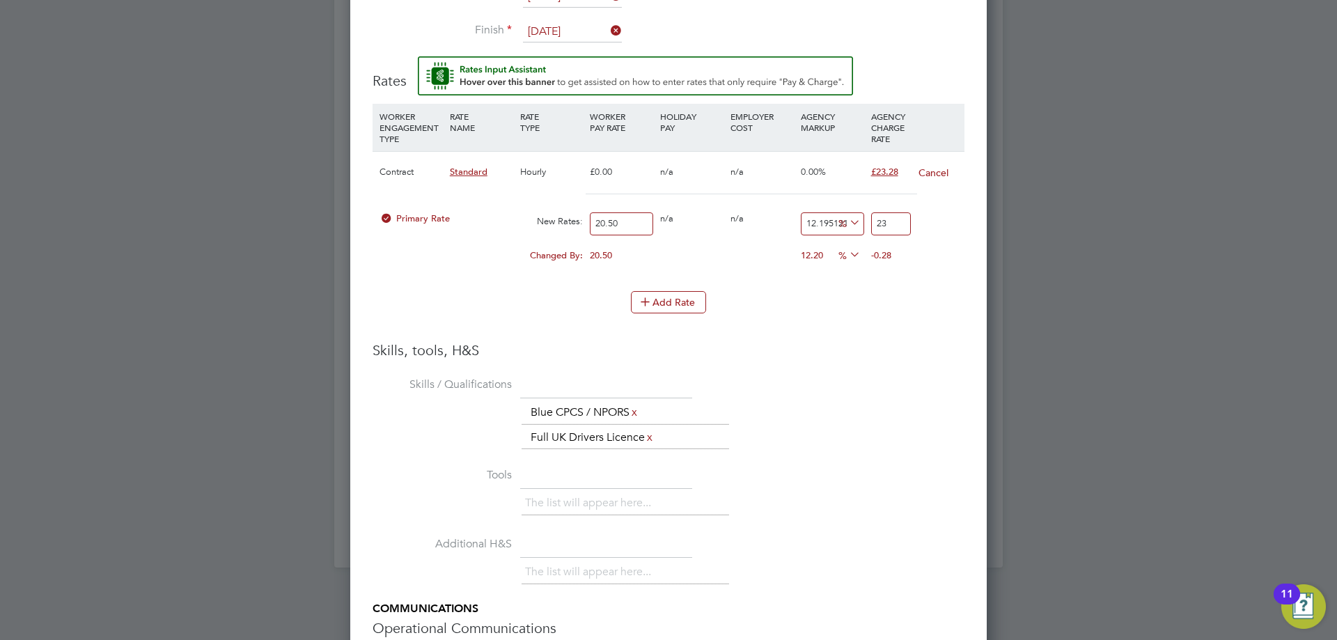
type input "13.170731707317072"
type input "23.2"
type input "13.560975609756097"
type input "23.28"
click at [877, 445] on div "The list will appear here... Blue CPCS / NPORS x Full UK Drivers Licence x" at bounding box center [743, 425] width 443 height 50
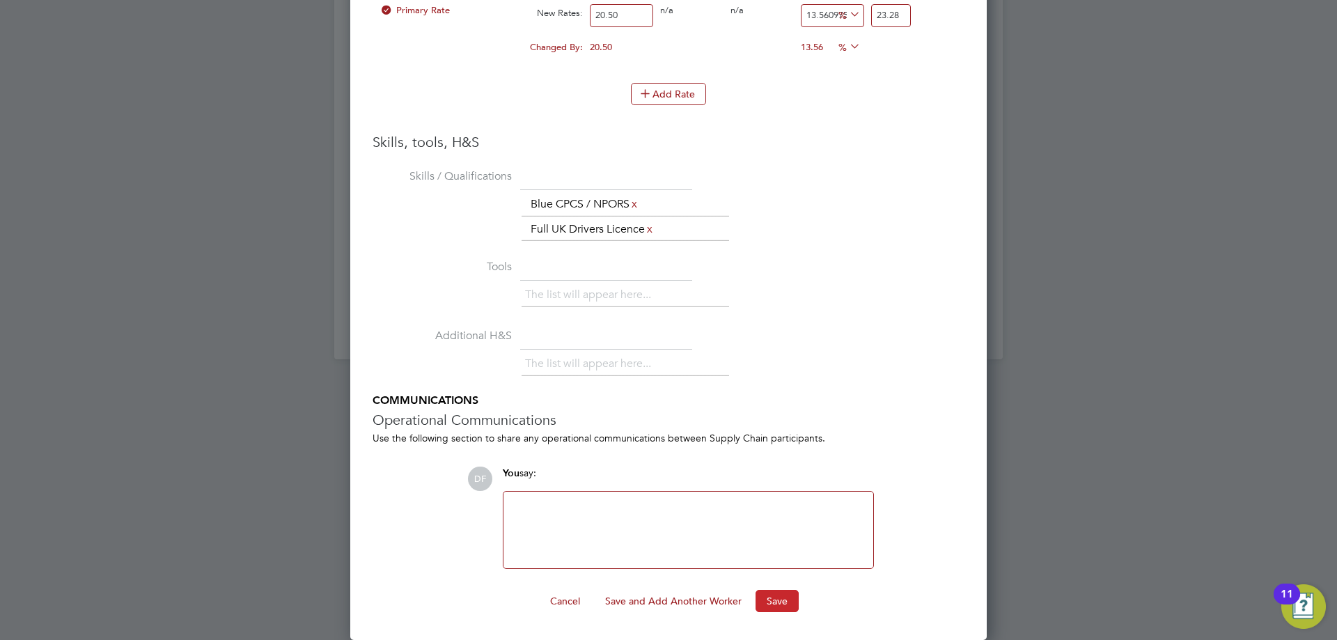
click at [774, 597] on button "Save" at bounding box center [777, 601] width 43 height 22
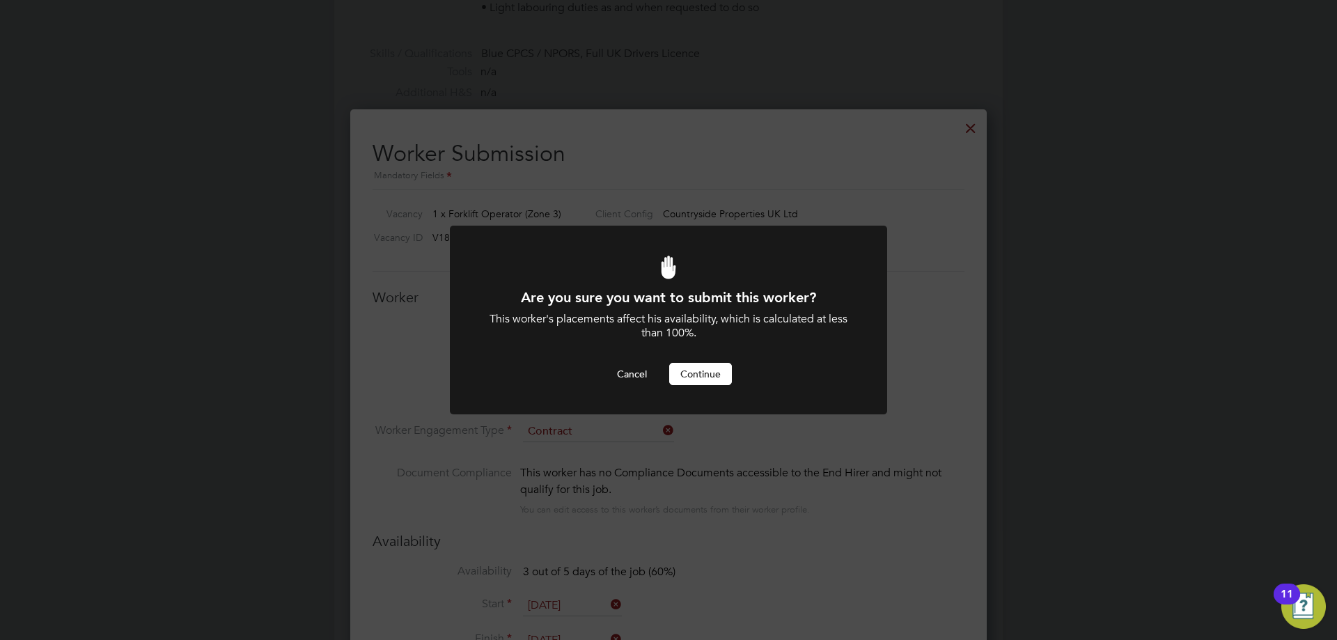
click at [712, 384] on button "Continue" at bounding box center [700, 374] width 63 height 22
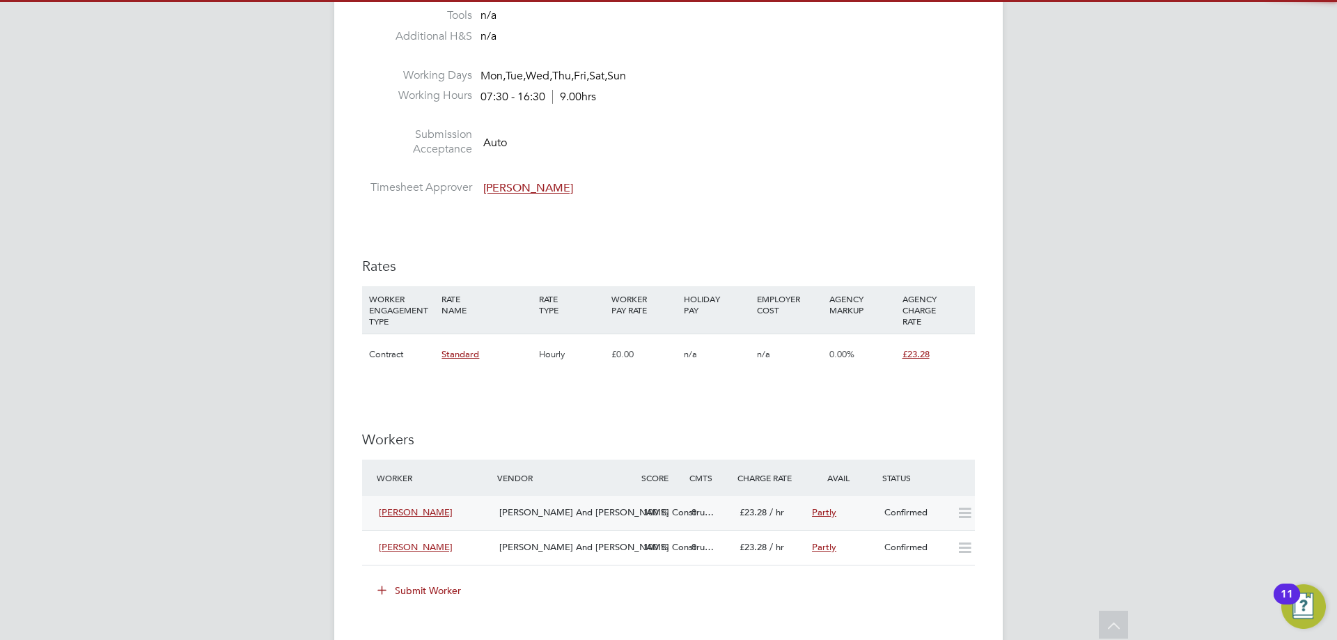
click at [487, 508] on div "Jacob Gabriel" at bounding box center [433, 512] width 120 height 23
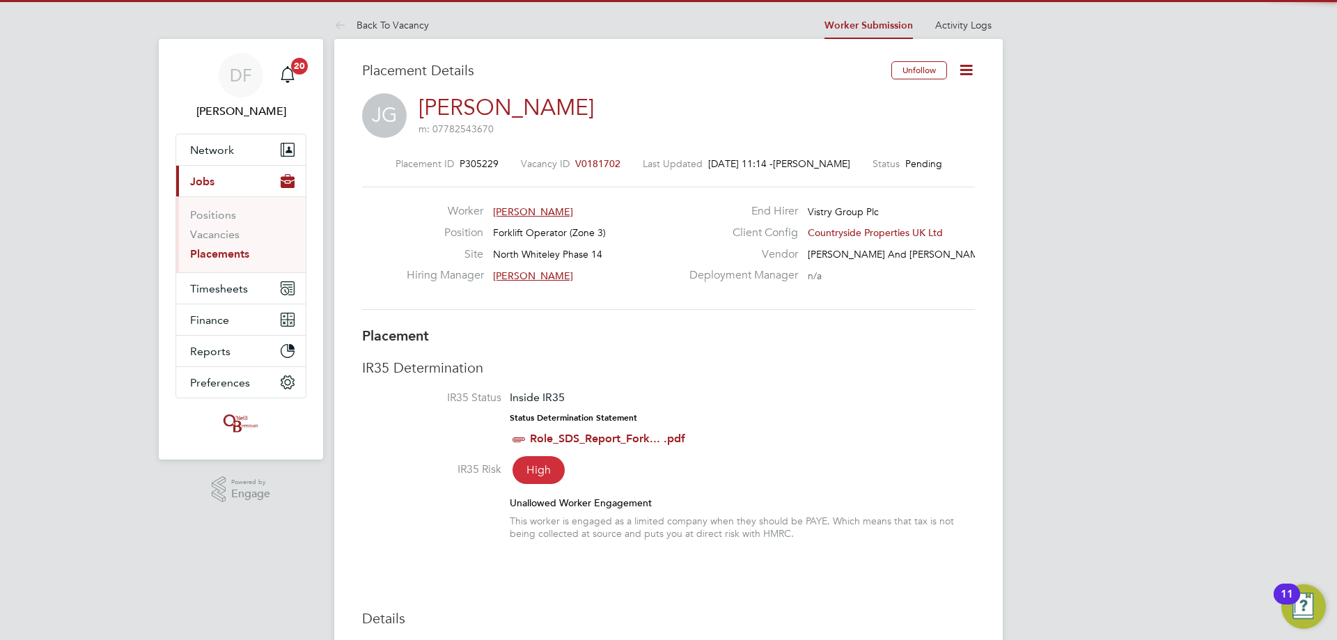
click at [965, 65] on icon at bounding box center [965, 69] width 17 height 17
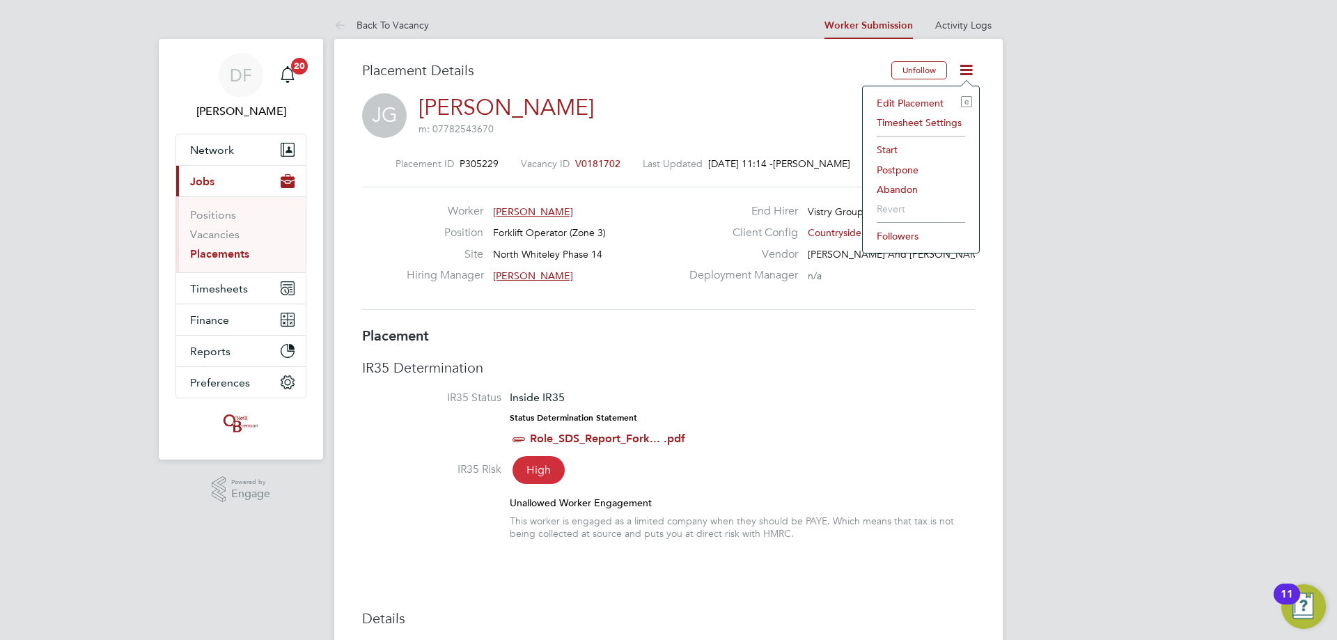
click at [895, 147] on li "Start" at bounding box center [921, 149] width 102 height 19
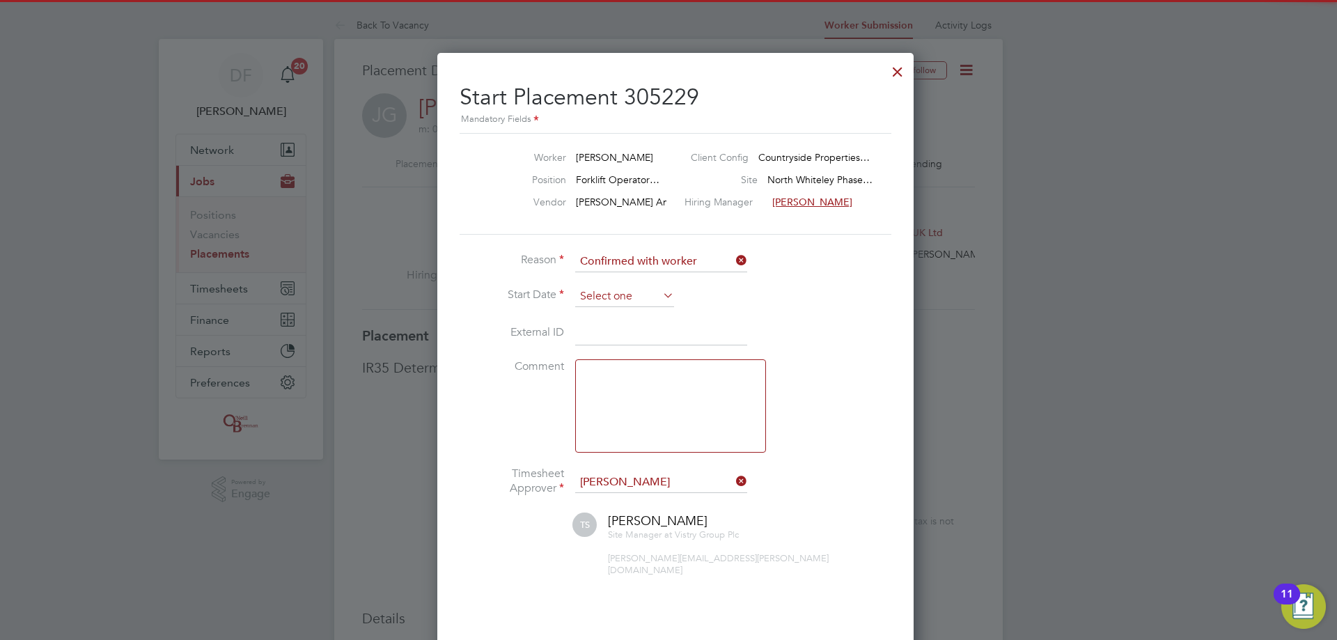
click at [600, 291] on input at bounding box center [624, 296] width 99 height 21
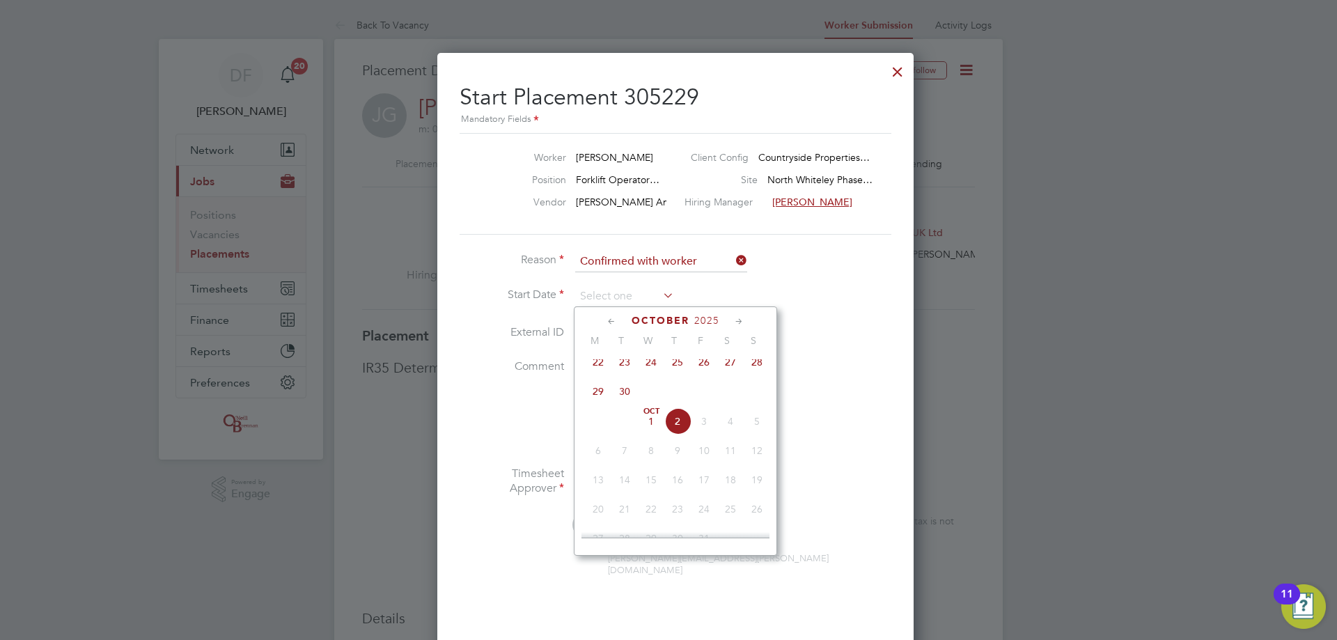
click at [652, 428] on span "Oct 1" at bounding box center [651, 421] width 26 height 26
type input "01 Oct 2025"
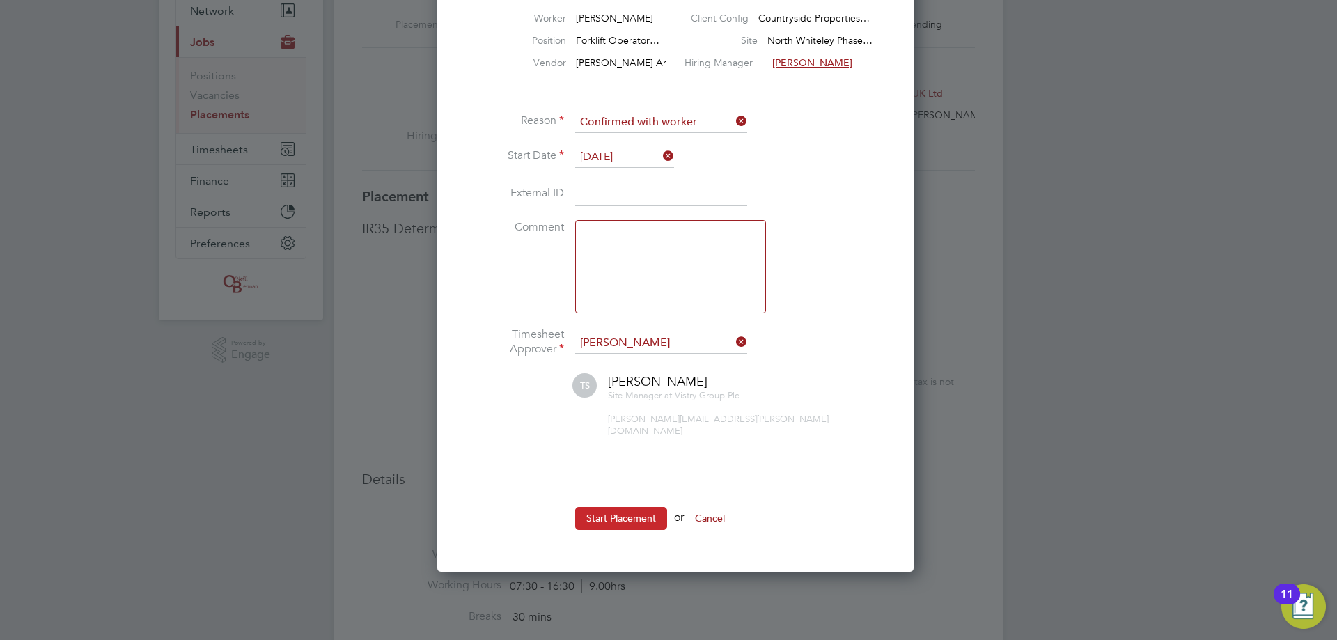
click at [623, 507] on button "Start Placement" at bounding box center [621, 518] width 92 height 22
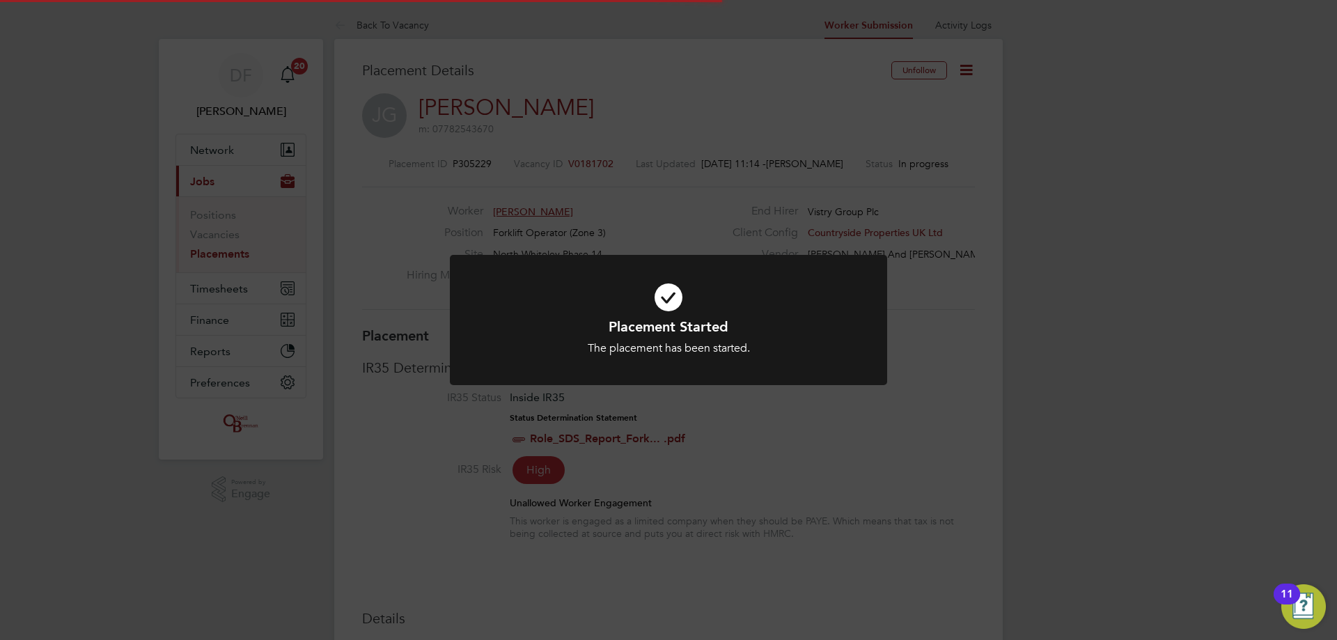
click at [561, 480] on div "Placement Started The placement has been started. Cancel Okay" at bounding box center [668, 320] width 1337 height 640
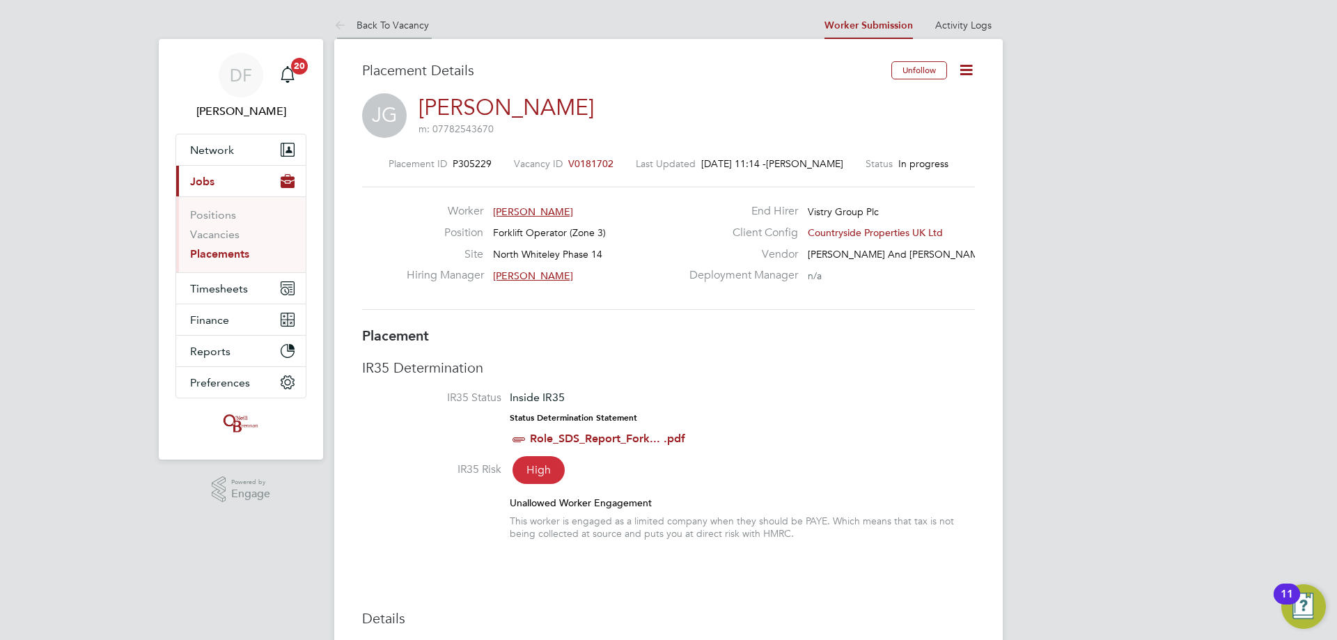
click at [365, 34] on li "Back To Vacancy" at bounding box center [381, 25] width 95 height 28
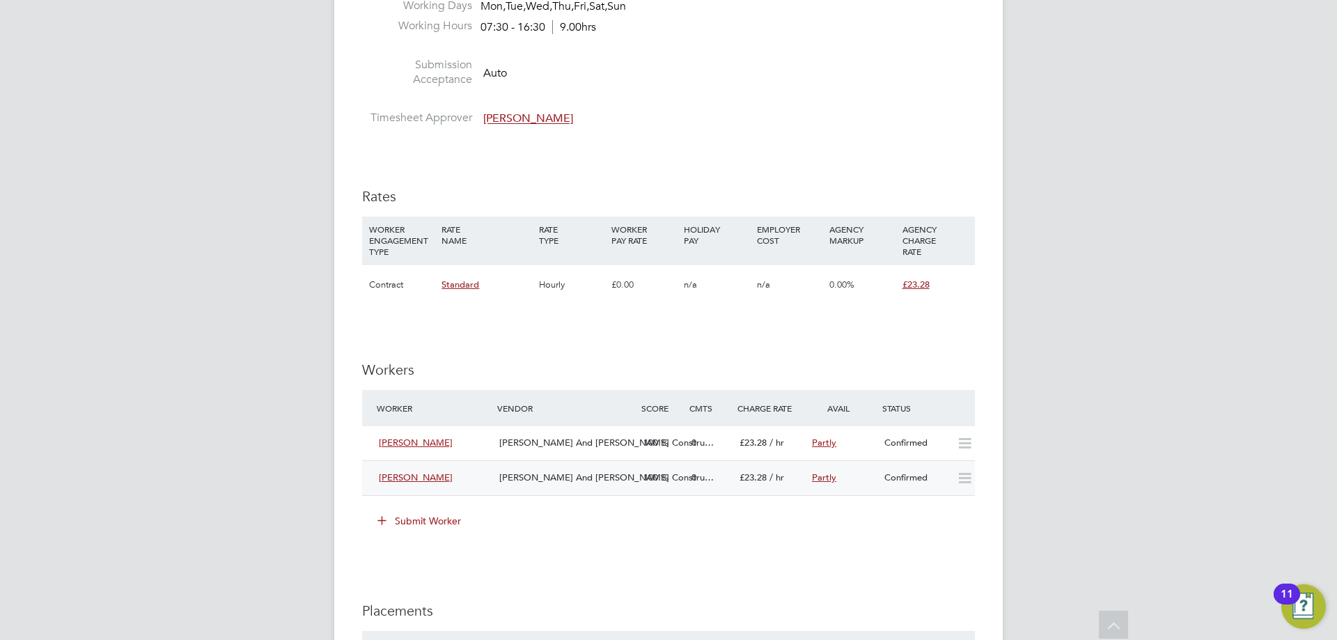
click at [448, 480] on div "Stephen Darley" at bounding box center [433, 478] width 120 height 23
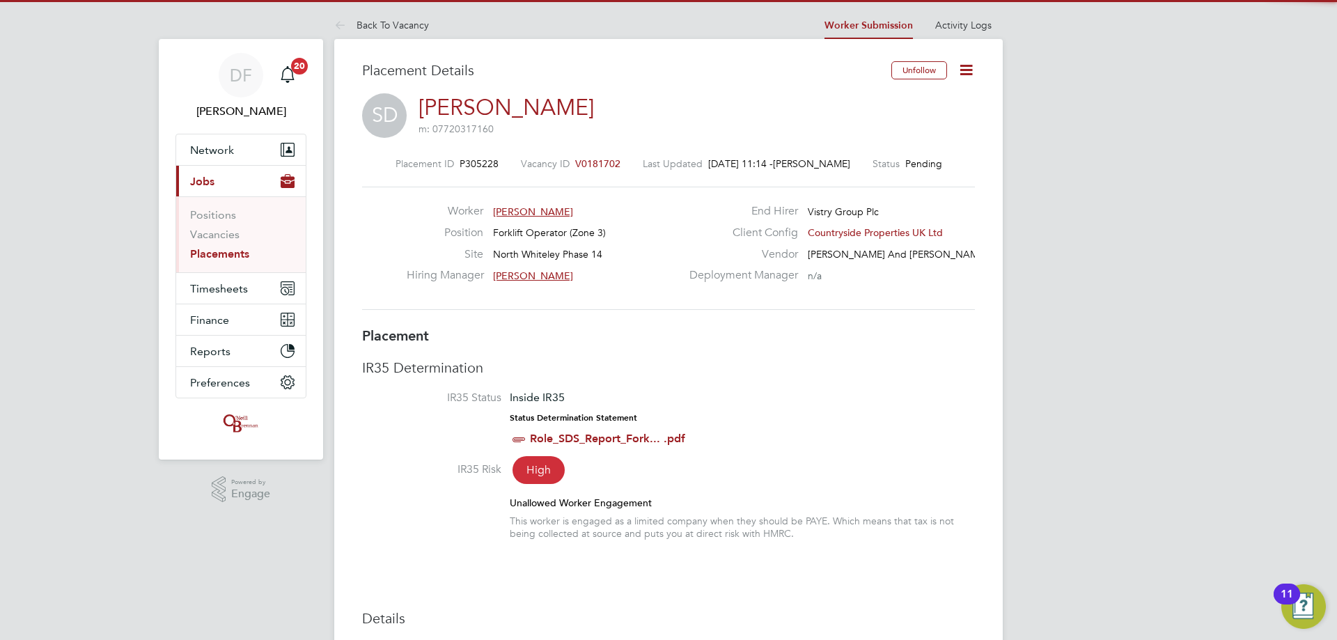
click at [966, 65] on icon at bounding box center [965, 69] width 17 height 17
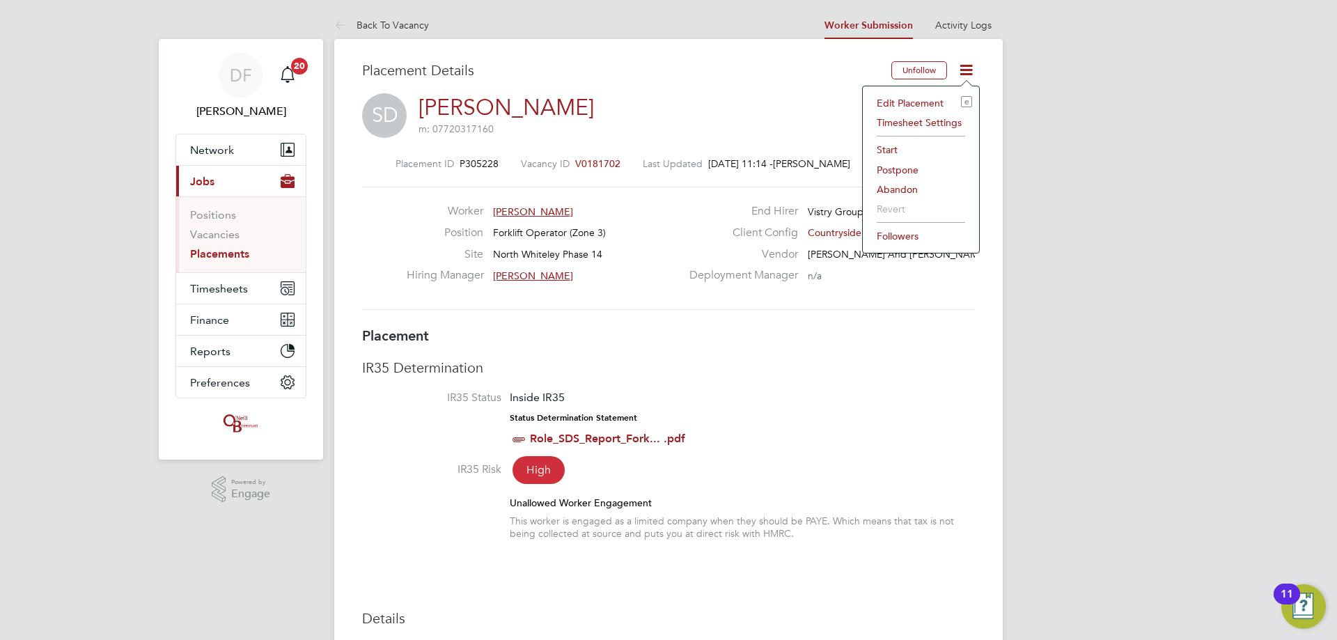
click at [891, 147] on li "Start" at bounding box center [921, 149] width 102 height 19
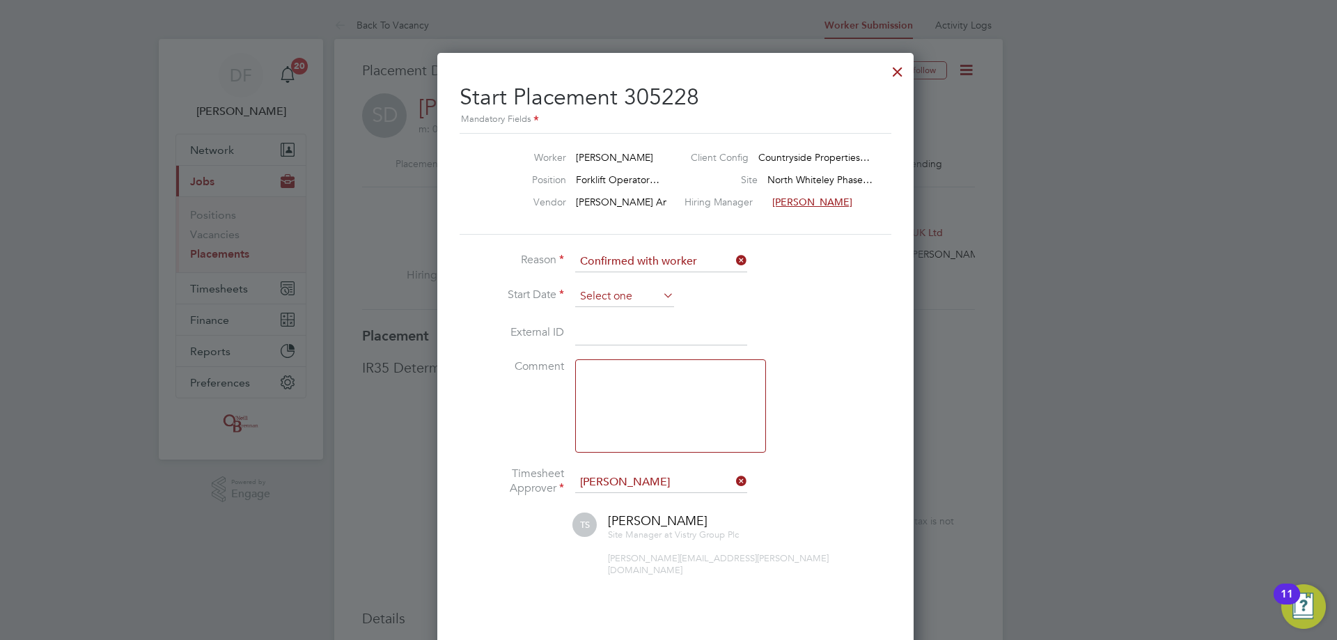
click at [607, 296] on input at bounding box center [624, 296] width 99 height 21
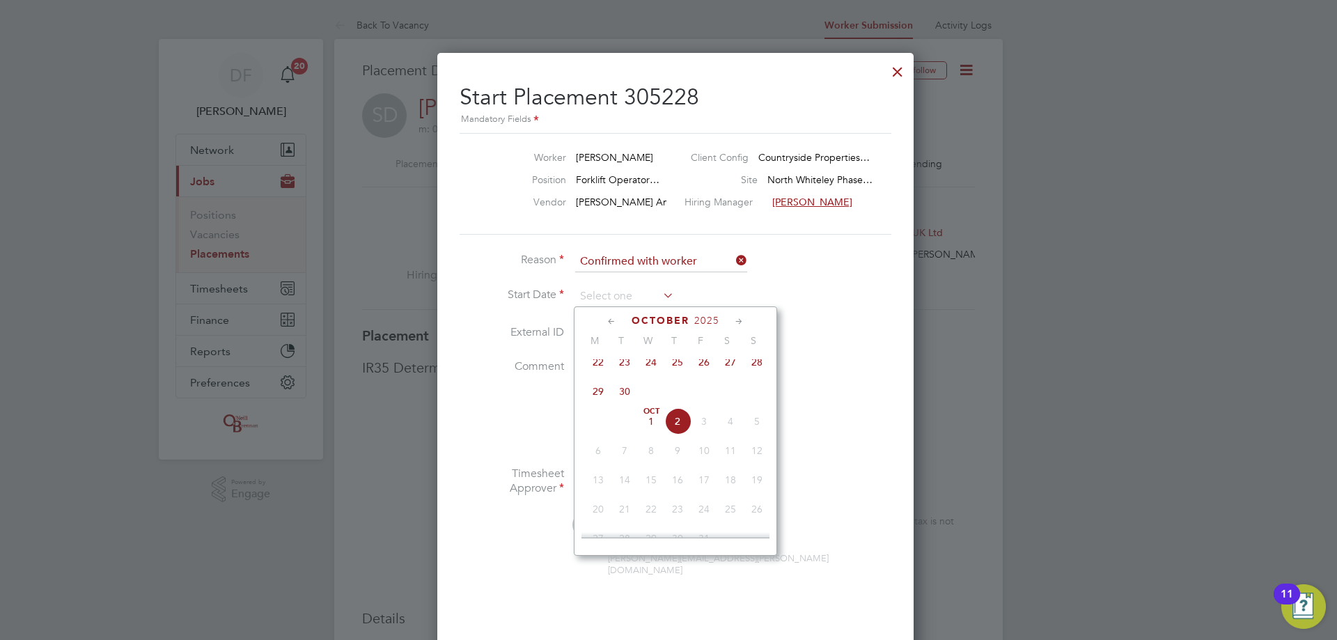
click at [600, 398] on span "29" at bounding box center [598, 391] width 26 height 26
type input "29 Sep 2025"
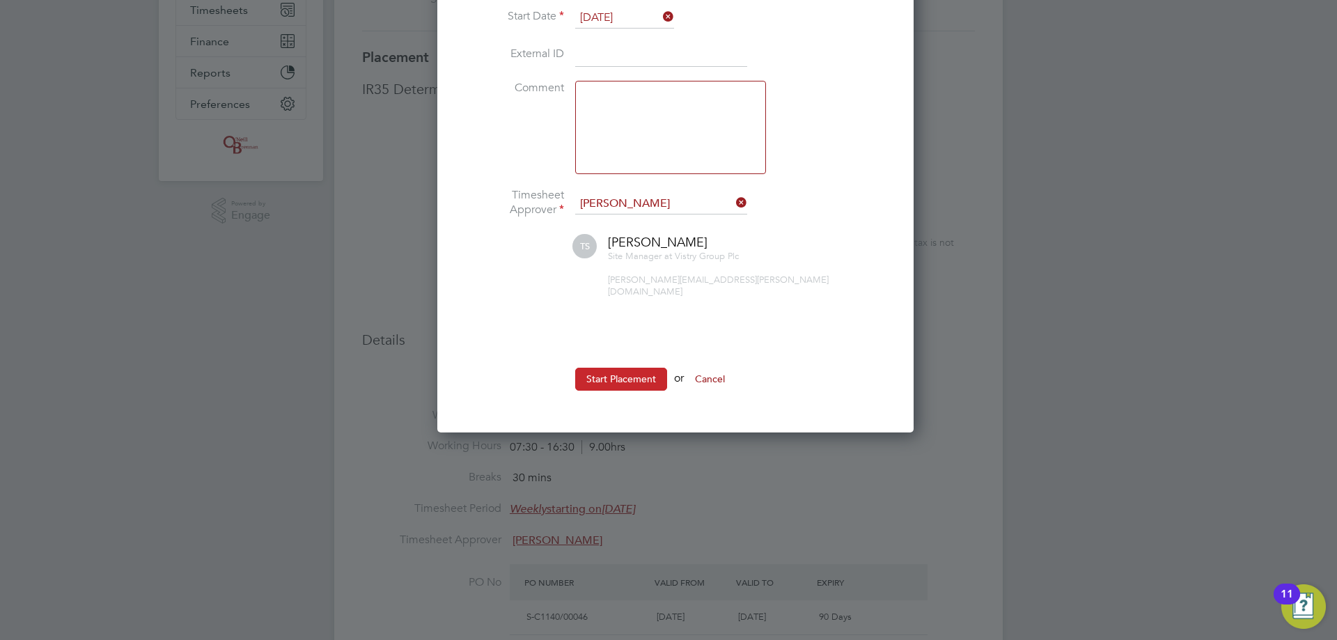
click at [613, 377] on button "Start Placement" at bounding box center [621, 379] width 92 height 22
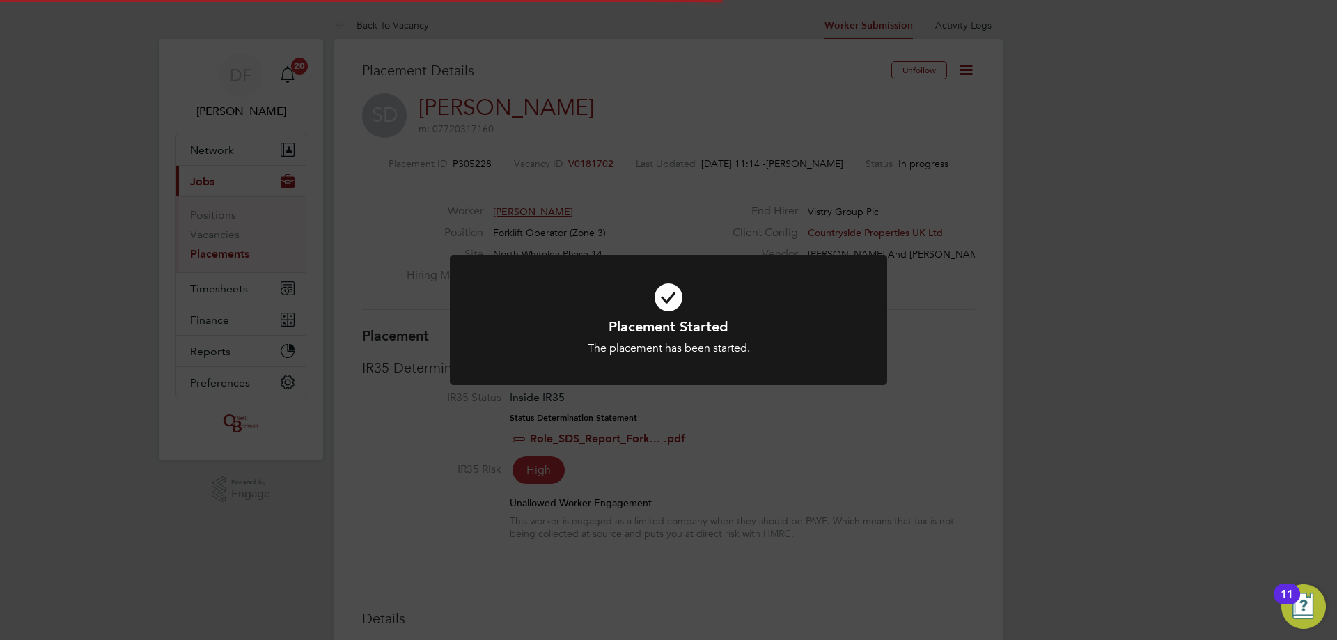
drag, startPoint x: 826, startPoint y: 460, endPoint x: 808, endPoint y: 455, distance: 18.1
click at [826, 461] on div "Placement Started The placement has been started. Cancel Okay" at bounding box center [668, 320] width 1337 height 640
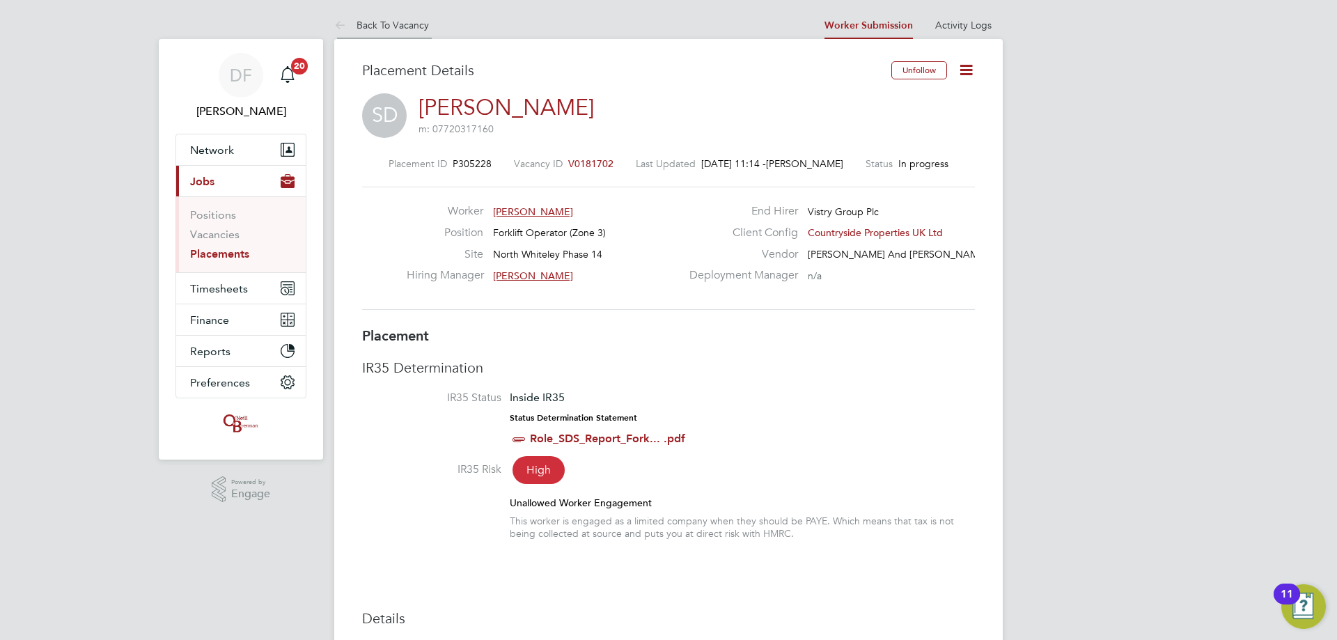
click at [368, 21] on link "Back To Vacancy" at bounding box center [381, 25] width 95 height 13
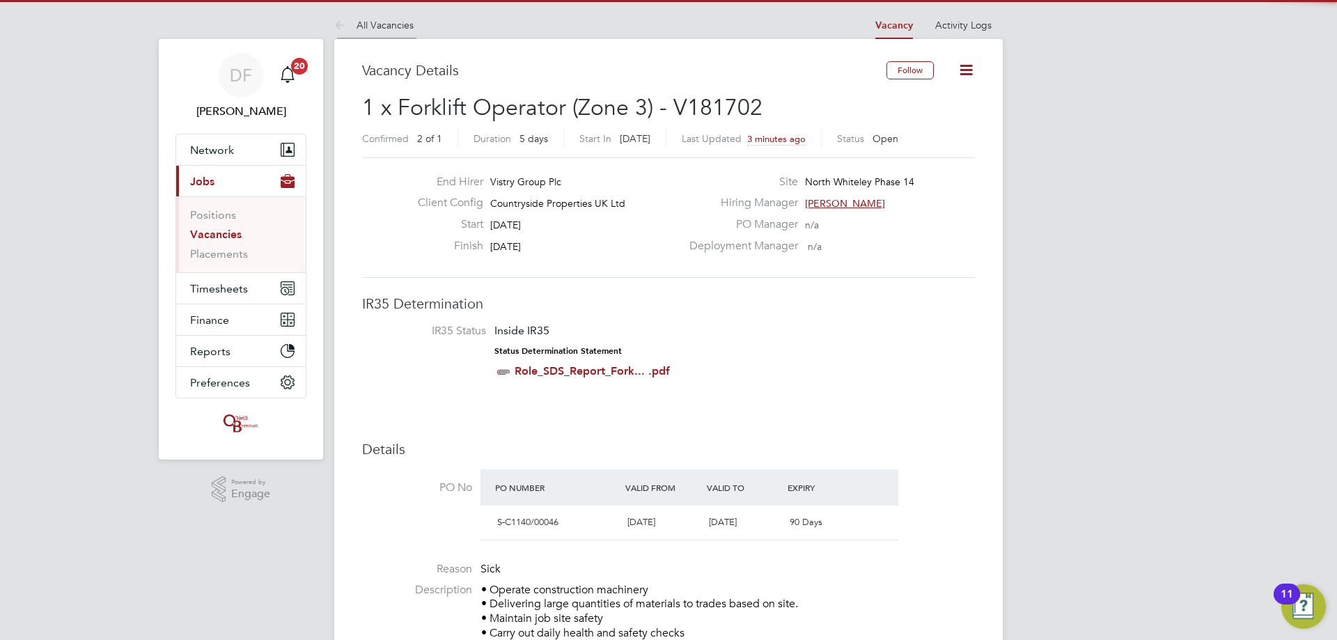
click at [386, 33] on li "All Vacancies" at bounding box center [373, 25] width 79 height 28
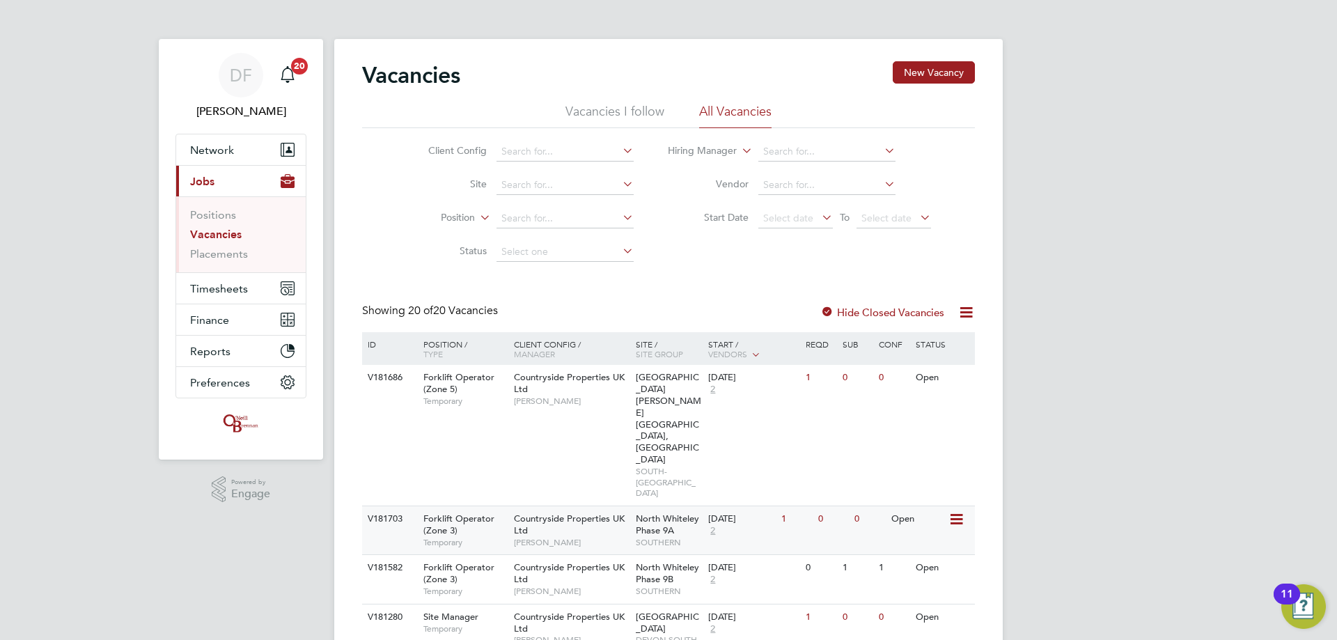
click at [953, 511] on icon at bounding box center [955, 519] width 14 height 17
click at [800, 506] on div "1" at bounding box center [796, 519] width 36 height 26
